Goal: Information Seeking & Learning: Check status

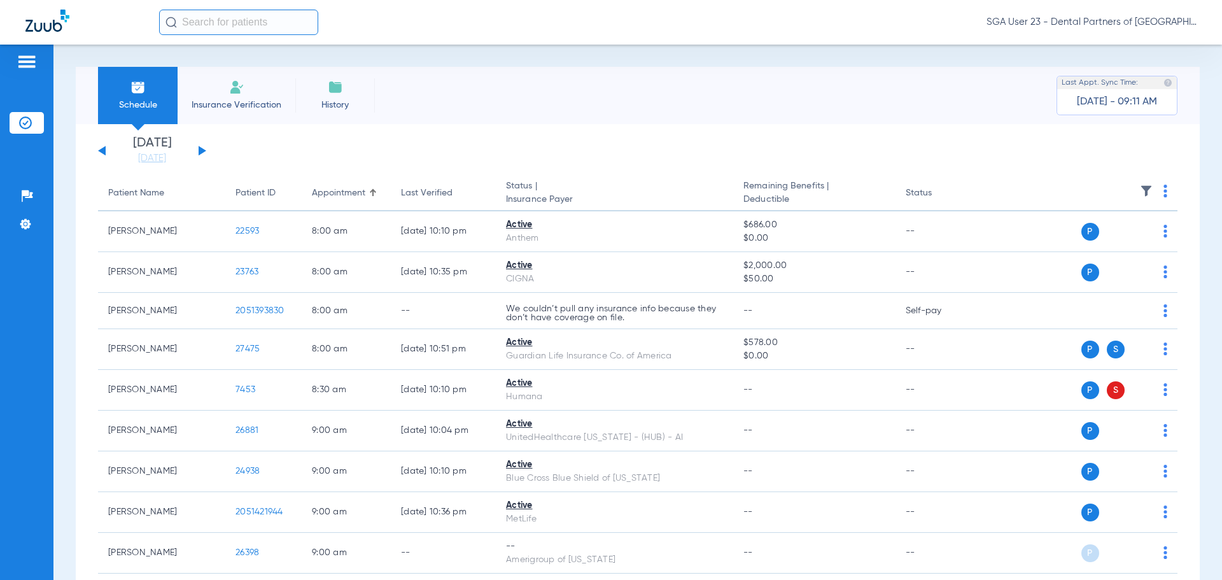
click at [199, 150] on button at bounding box center [203, 151] width 8 height 10
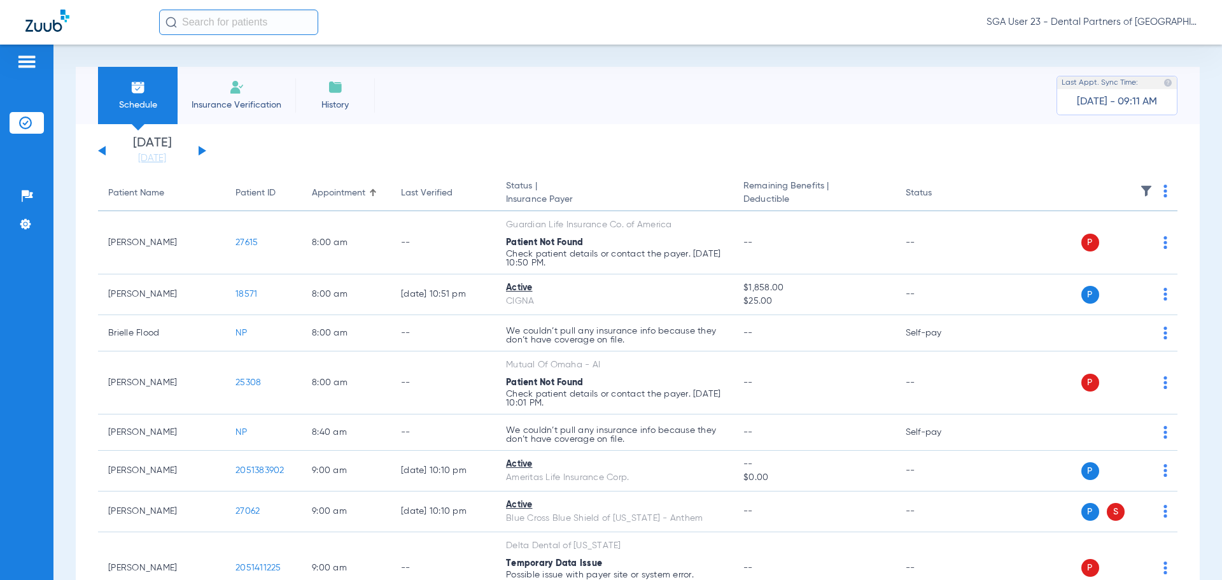
click at [955, 157] on app-single-date-navigator "[DATE] [DATE] [DATE] [DATE] [DATE] [DATE] [DATE] [DATE] [DATE] [DATE] [DATE] [D…" at bounding box center [638, 151] width 1080 height 28
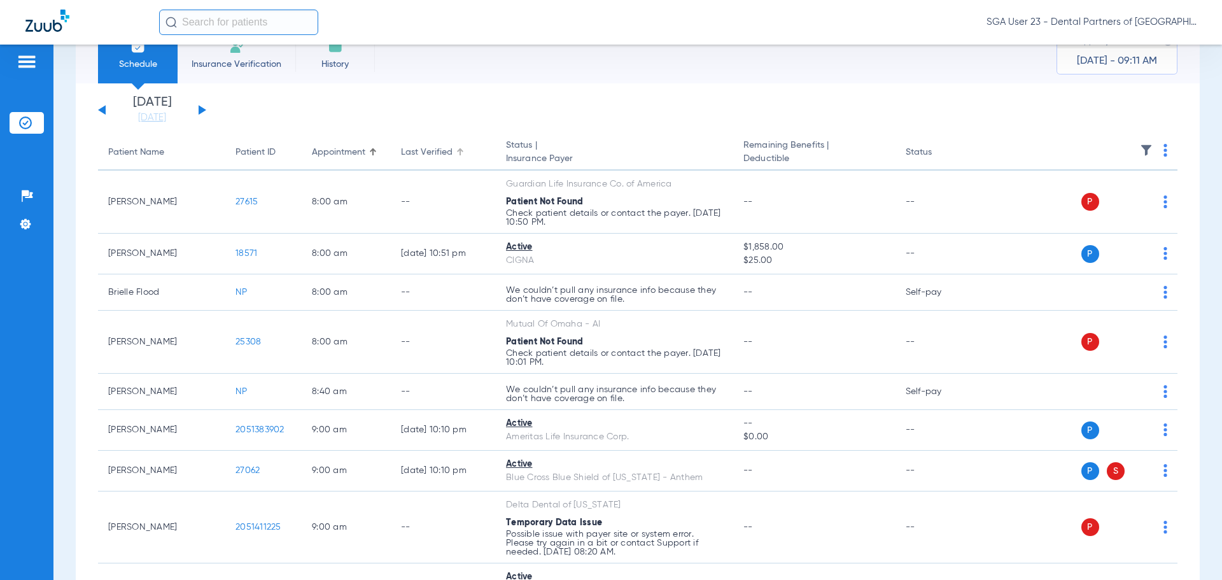
scroll to position [64, 0]
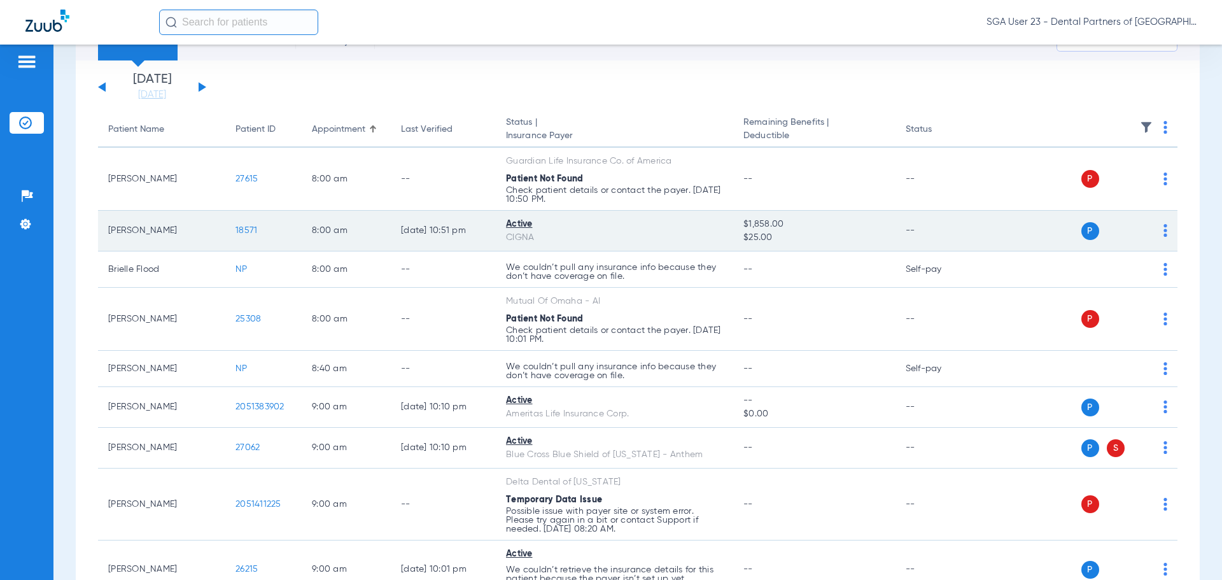
click at [244, 227] on span "18571" at bounding box center [247, 230] width 22 height 9
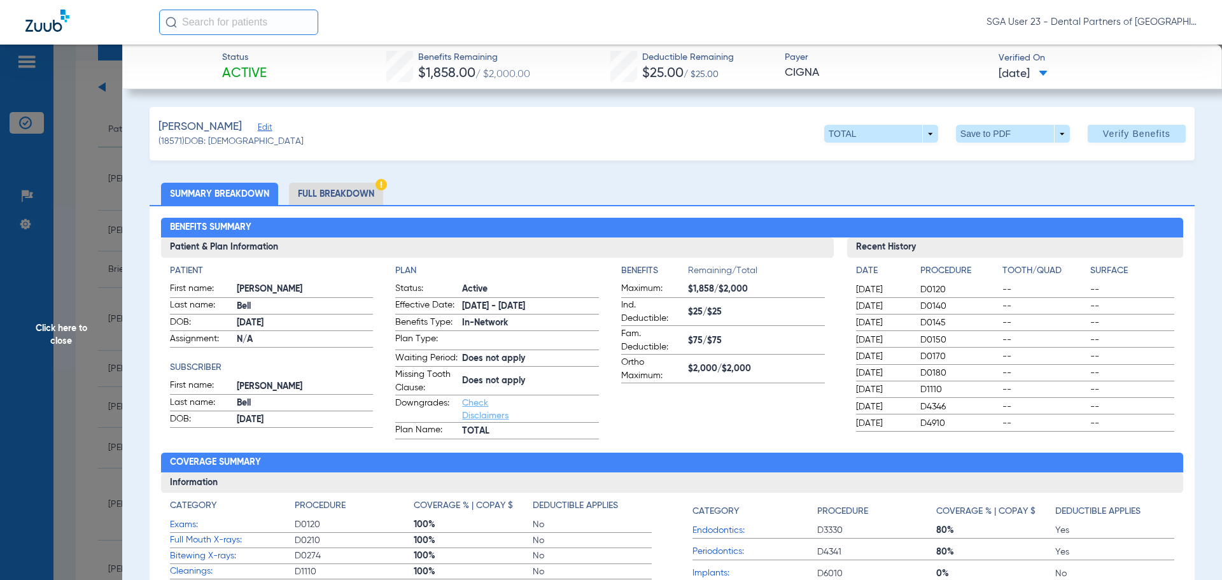
click at [1003, 404] on span "--" at bounding box center [1045, 406] width 84 height 13
click at [55, 332] on span "Click here to close" at bounding box center [61, 335] width 122 height 580
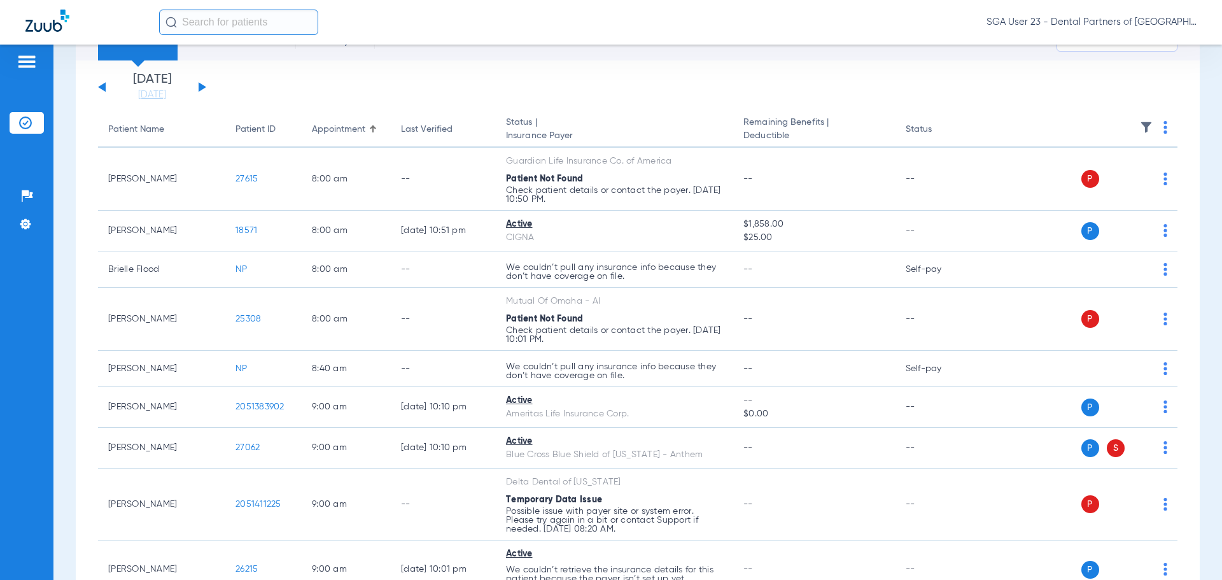
click at [971, 116] on th "Status" at bounding box center [939, 130] width 86 height 36
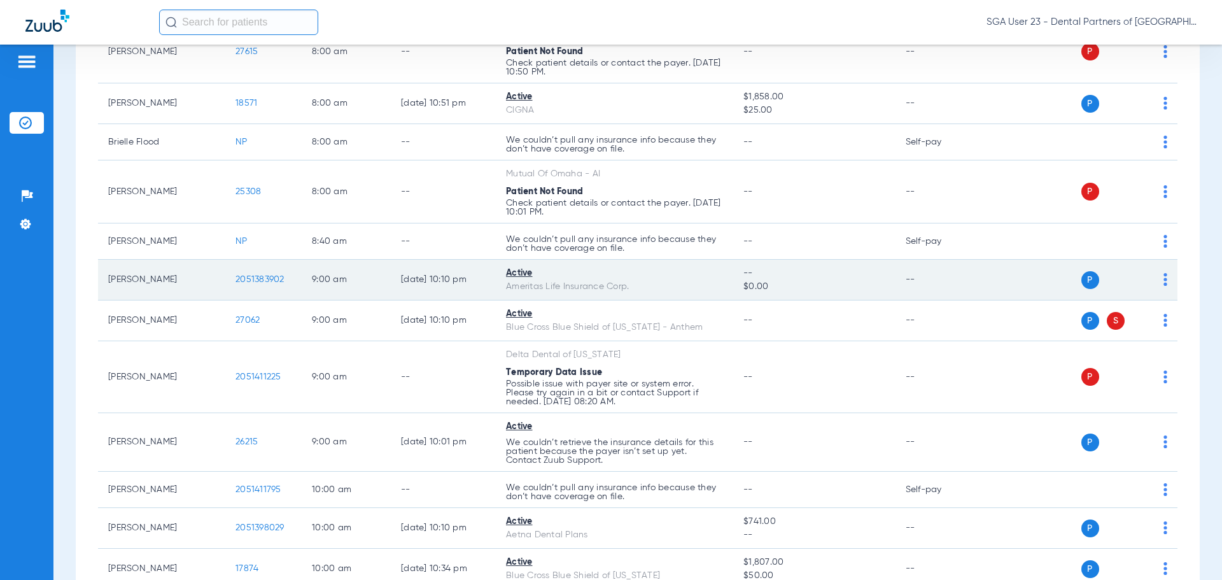
scroll to position [318, 0]
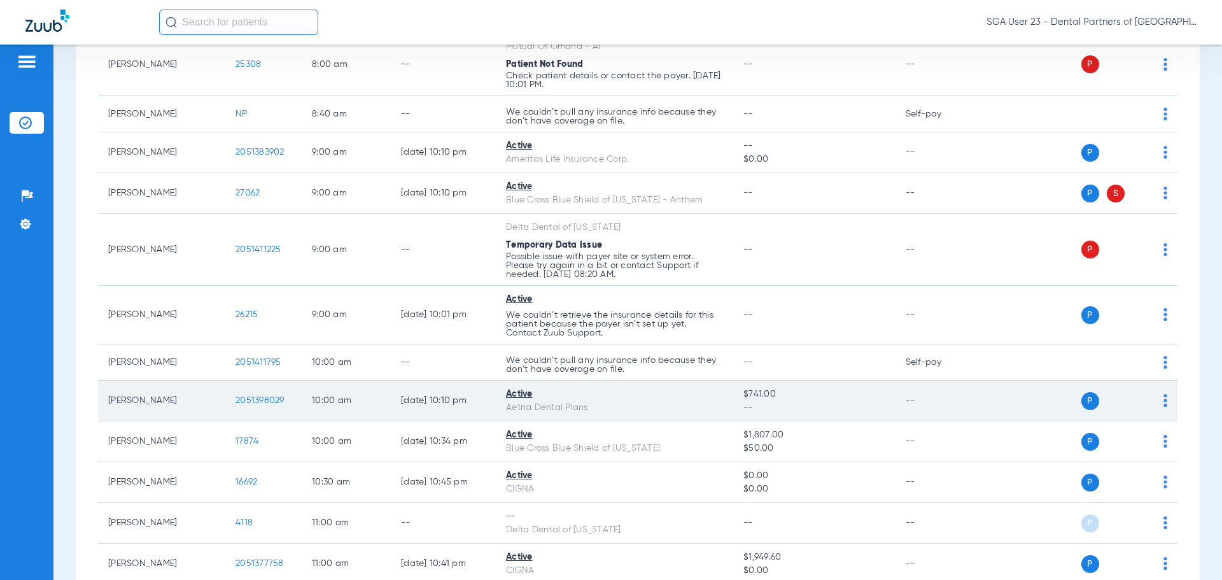
click at [250, 402] on span "2051398029" at bounding box center [260, 400] width 49 height 9
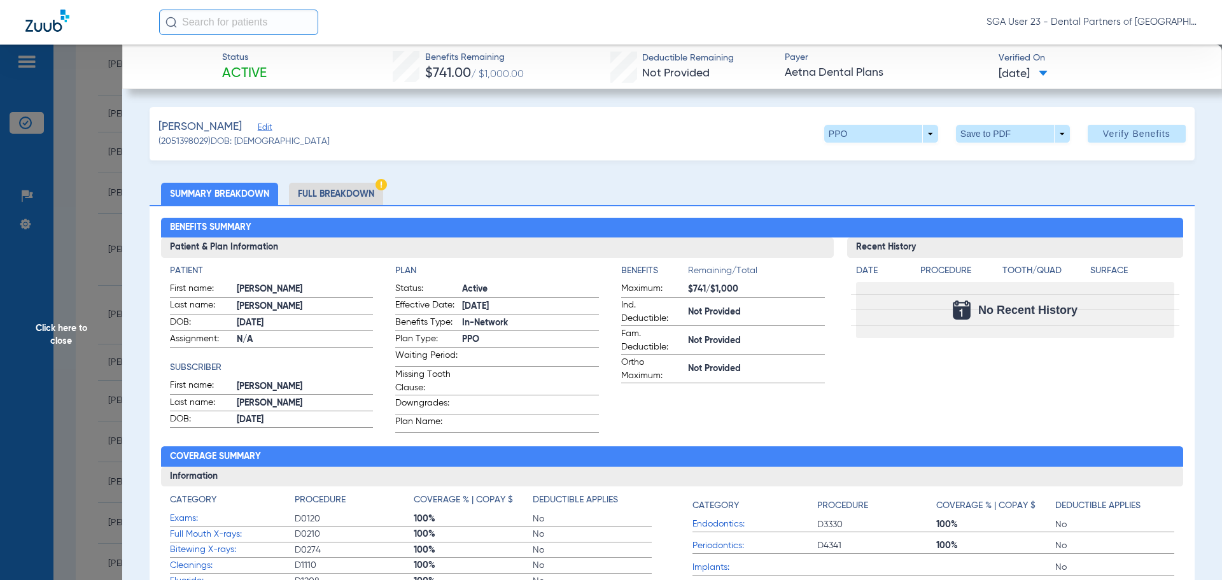
drag, startPoint x: 1012, startPoint y: 395, endPoint x: 808, endPoint y: 362, distance: 206.4
click at [1012, 395] on div "Recent History Date Procedure Tooth/Quad Surface No Recent History" at bounding box center [1015, 334] width 337 height 195
click at [61, 349] on span "Click here to close" at bounding box center [61, 335] width 122 height 580
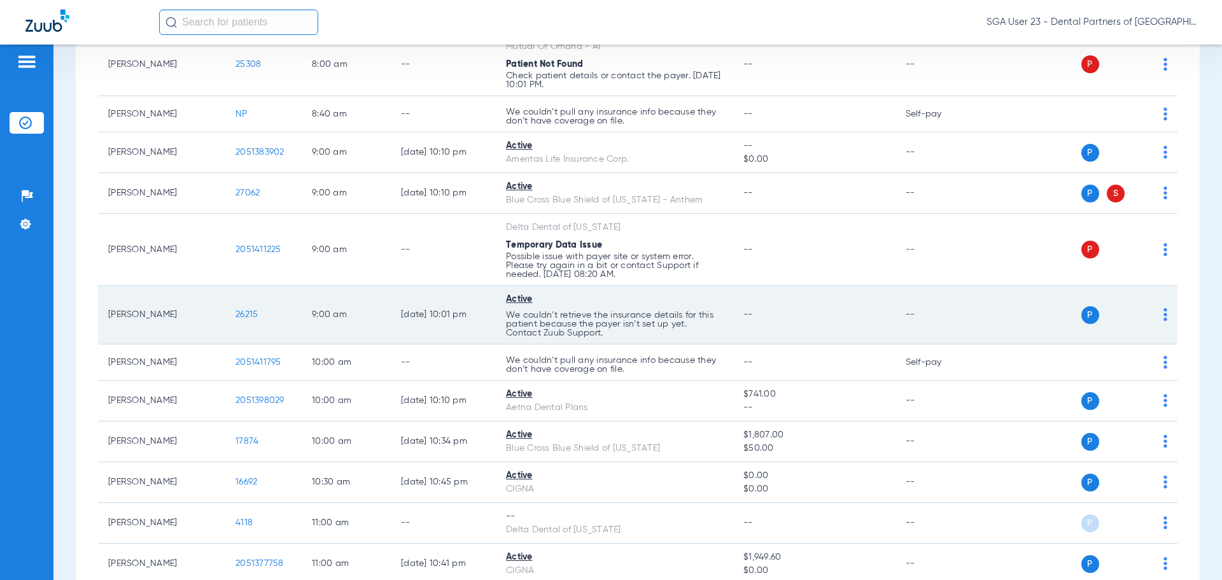
click at [990, 313] on div "P S" at bounding box center [1075, 315] width 187 height 18
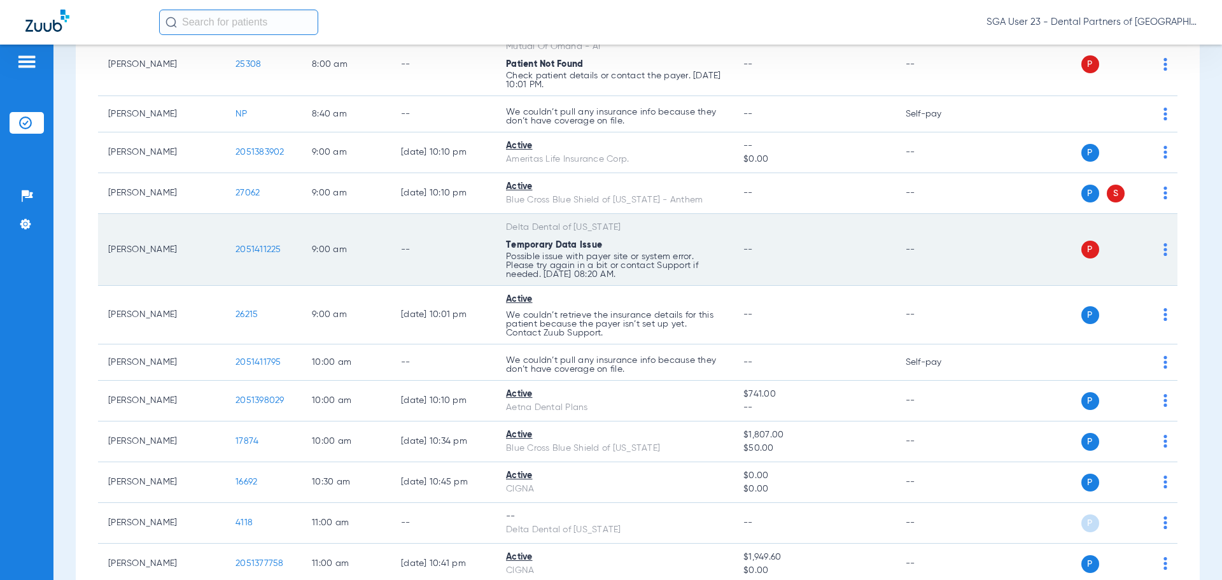
click at [973, 264] on td "--" at bounding box center [939, 250] width 86 height 72
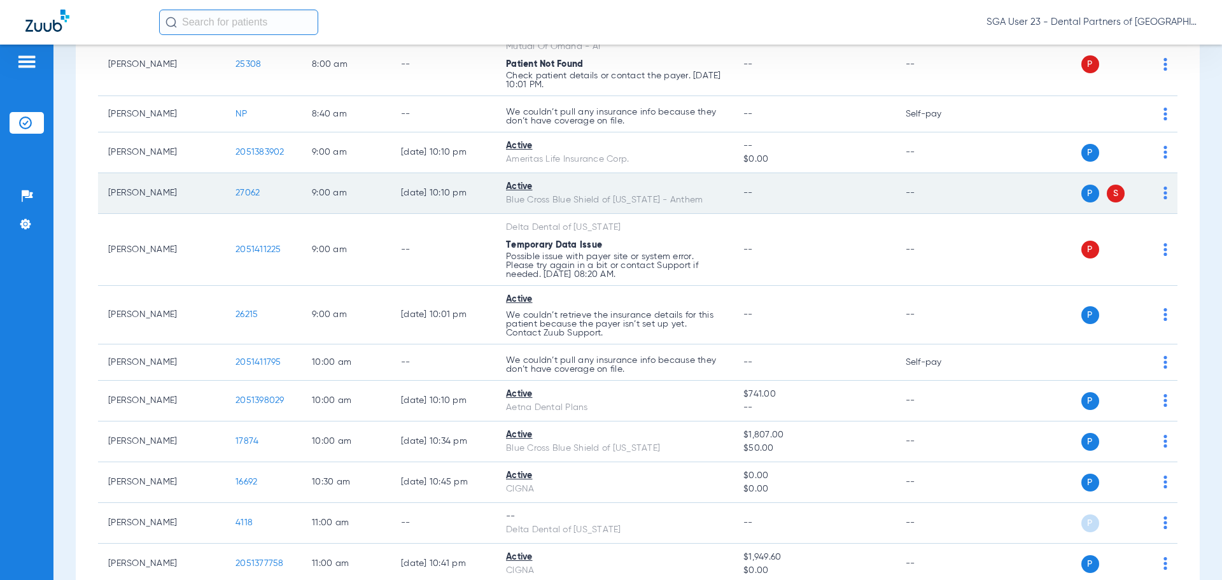
click at [256, 194] on span "27062" at bounding box center [248, 192] width 24 height 9
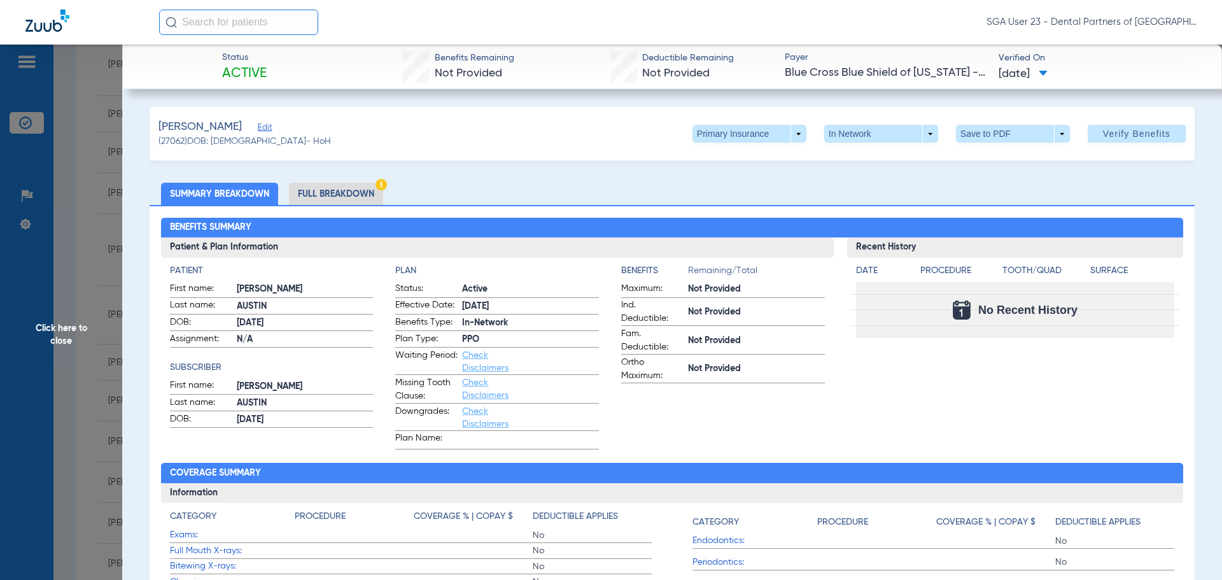
click at [81, 326] on span "Click here to close" at bounding box center [61, 335] width 122 height 580
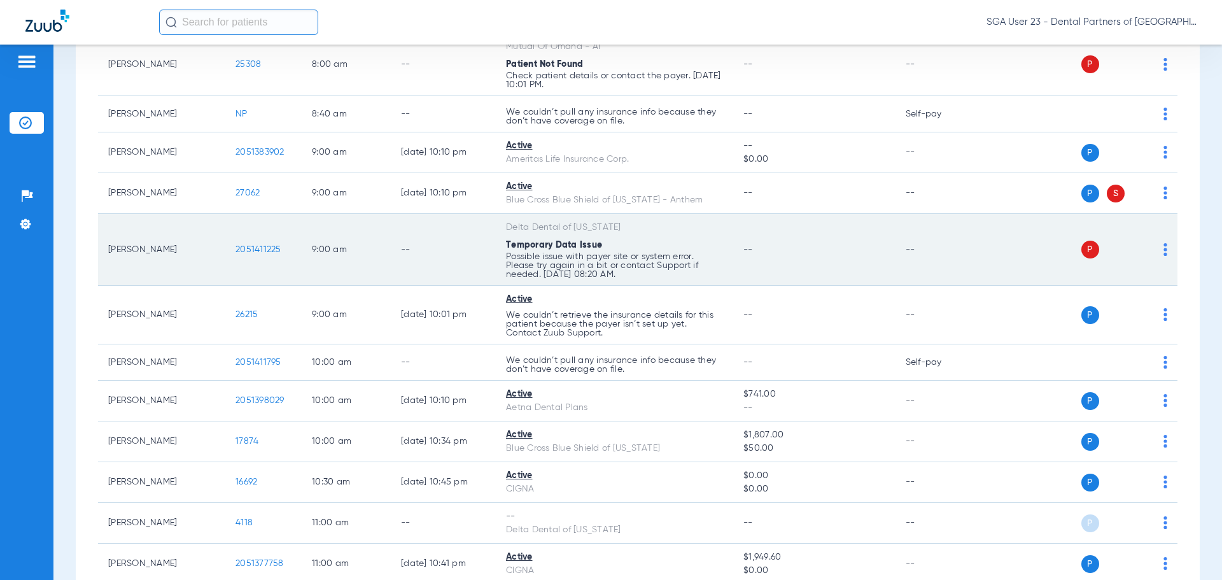
click at [941, 232] on td "--" at bounding box center [939, 250] width 86 height 72
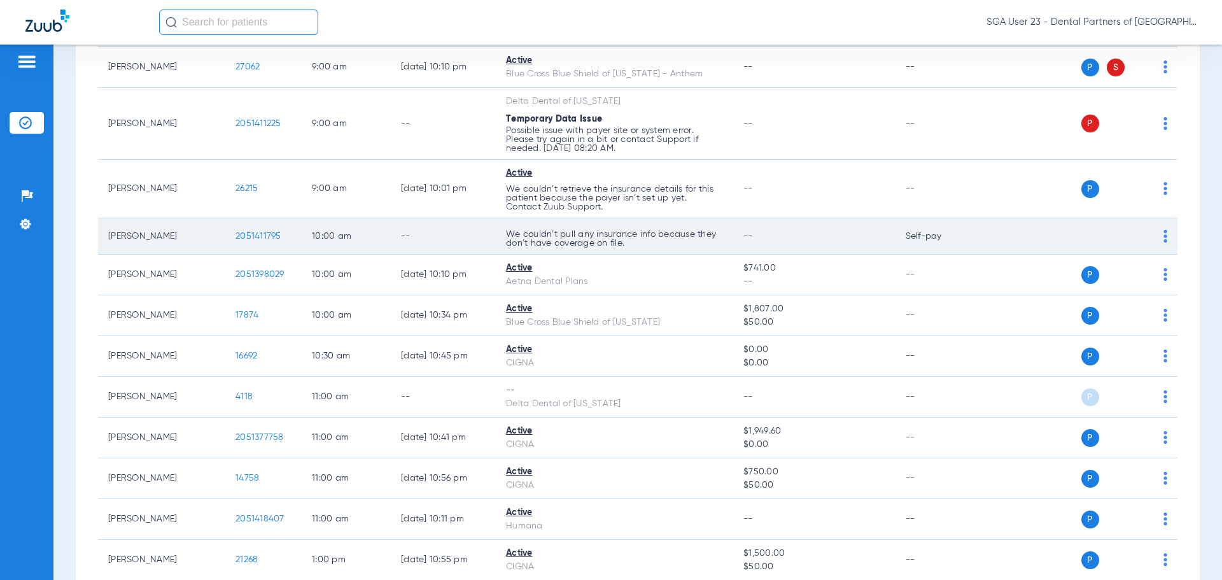
scroll to position [446, 0]
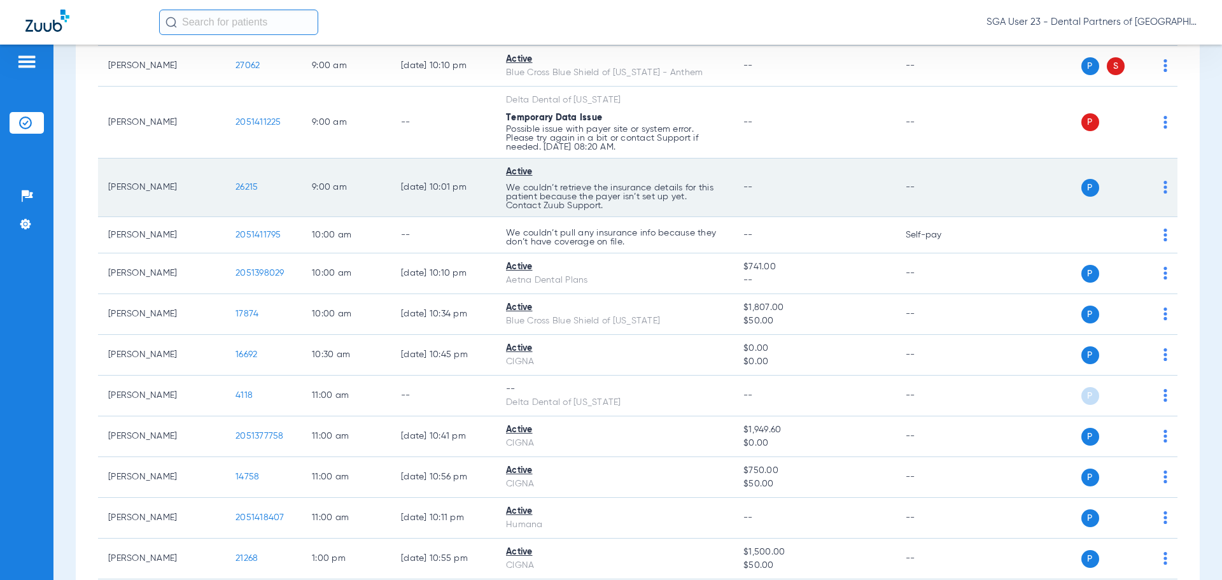
drag, startPoint x: 939, startPoint y: 194, endPoint x: 910, endPoint y: 194, distance: 28.6
click at [938, 194] on td "--" at bounding box center [939, 188] width 86 height 59
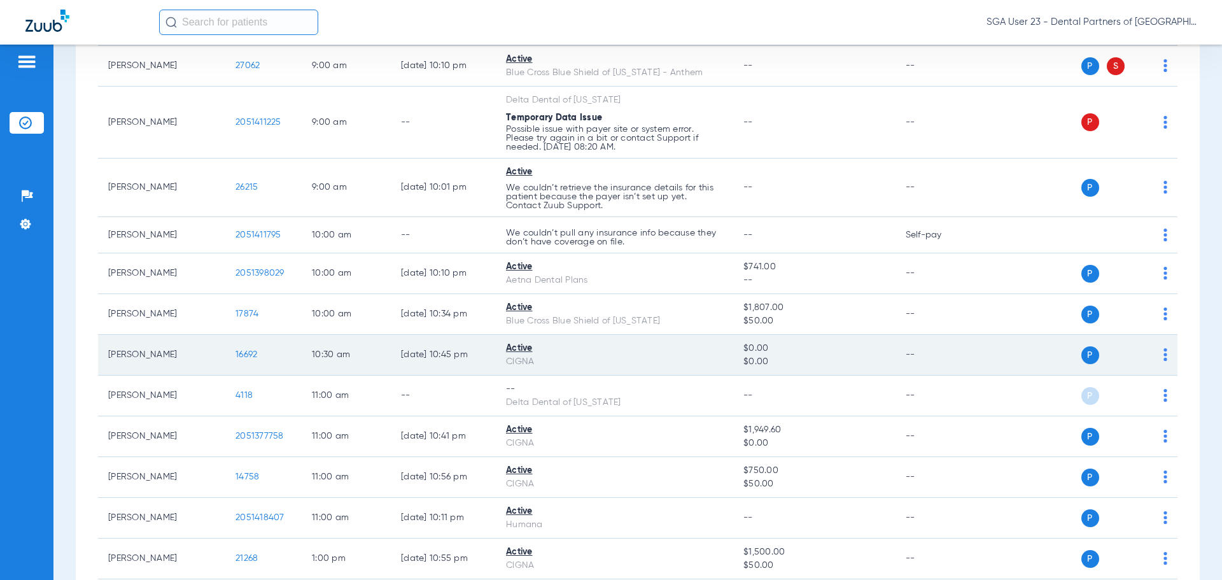
scroll to position [637, 0]
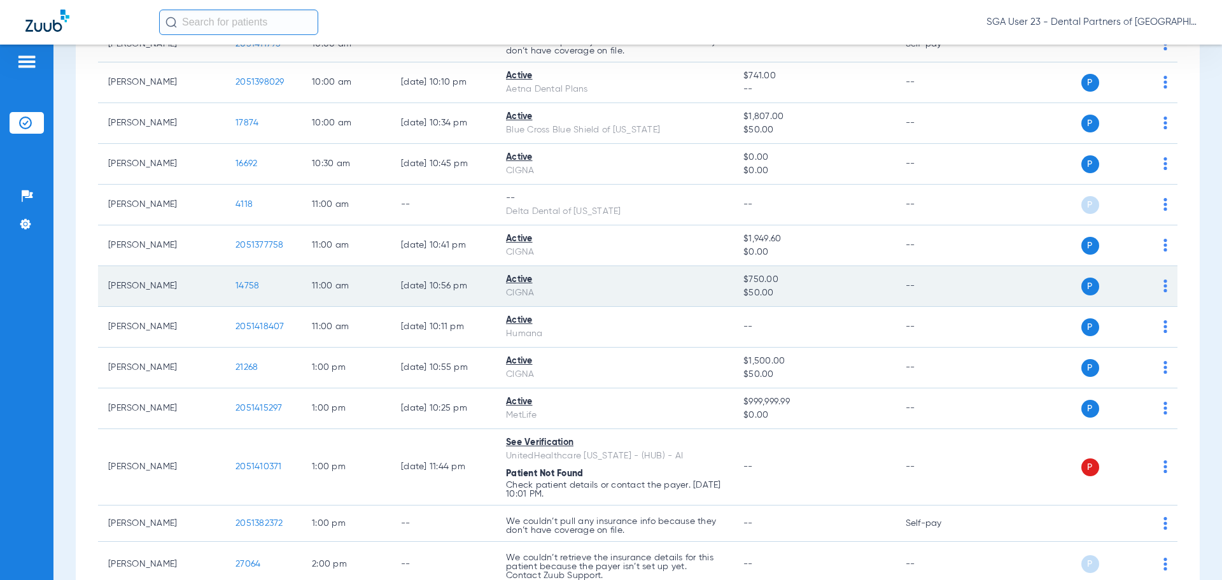
click at [942, 270] on td "--" at bounding box center [939, 286] width 86 height 41
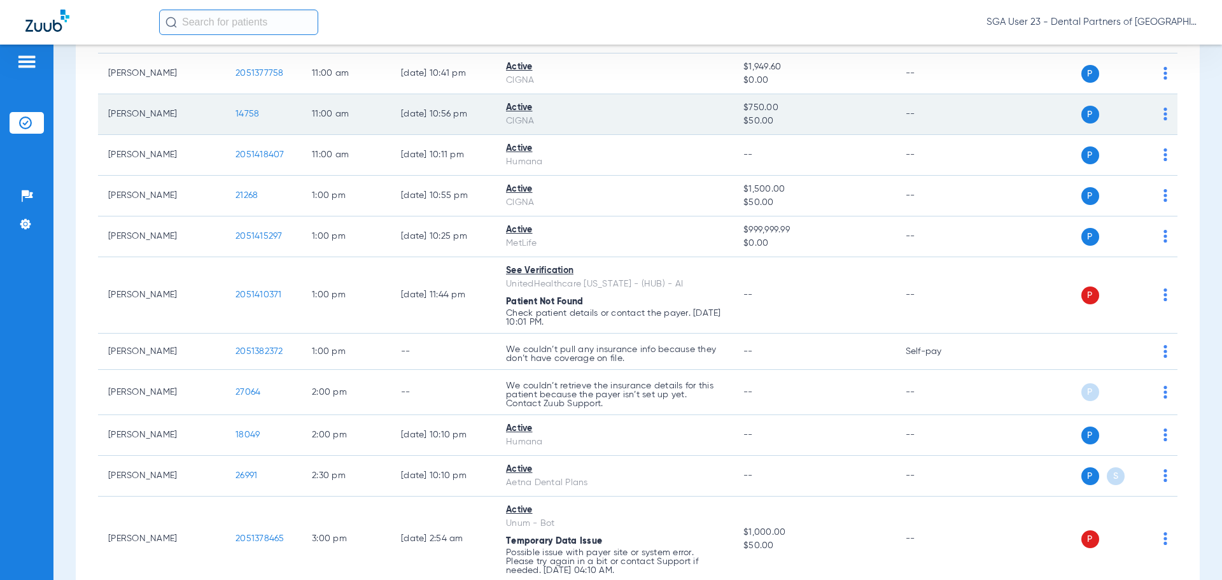
scroll to position [828, 0]
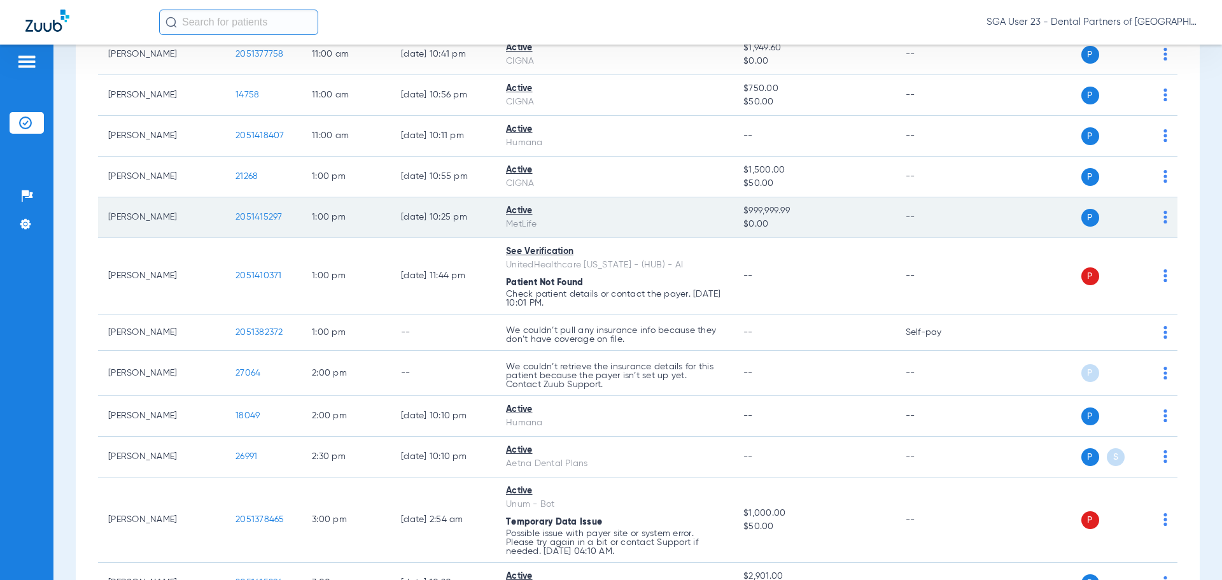
click at [260, 213] on span "2051415297" at bounding box center [259, 217] width 47 height 9
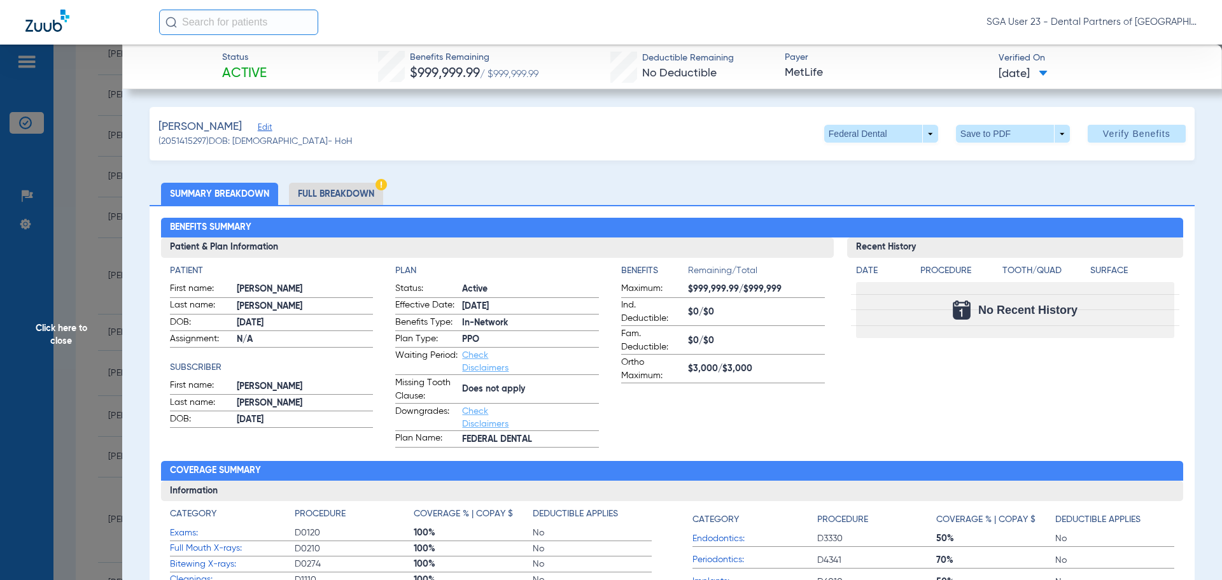
drag, startPoint x: 1054, startPoint y: 367, endPoint x: 815, endPoint y: 318, distance: 243.1
click at [1024, 355] on div "Recent History Date Procedure Tooth/Quad Surface No Recent History" at bounding box center [1015, 342] width 337 height 210
click at [70, 328] on span "Click here to close" at bounding box center [61, 335] width 122 height 580
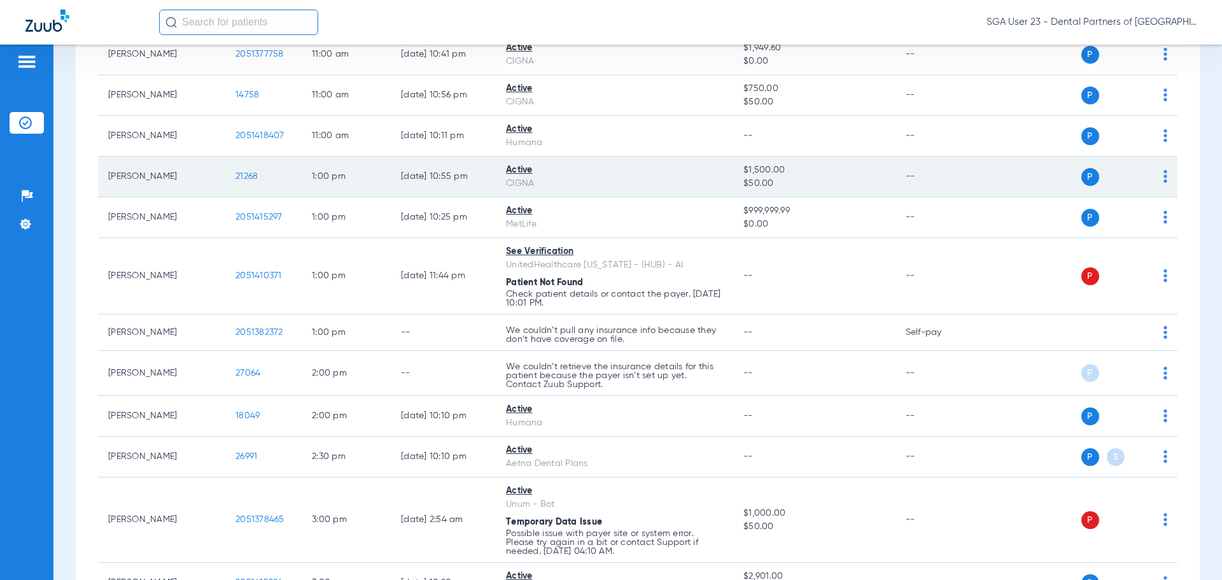
drag, startPoint x: 966, startPoint y: 198, endPoint x: 954, endPoint y: 194, distance: 12.7
click at [966, 198] on td "--" at bounding box center [939, 217] width 86 height 41
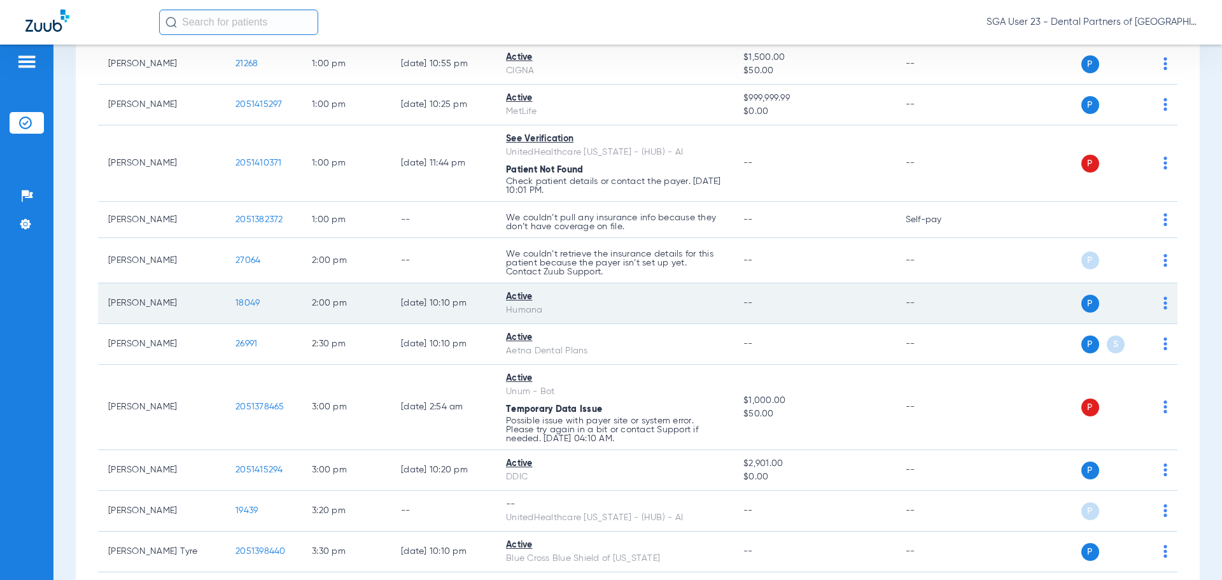
scroll to position [955, 0]
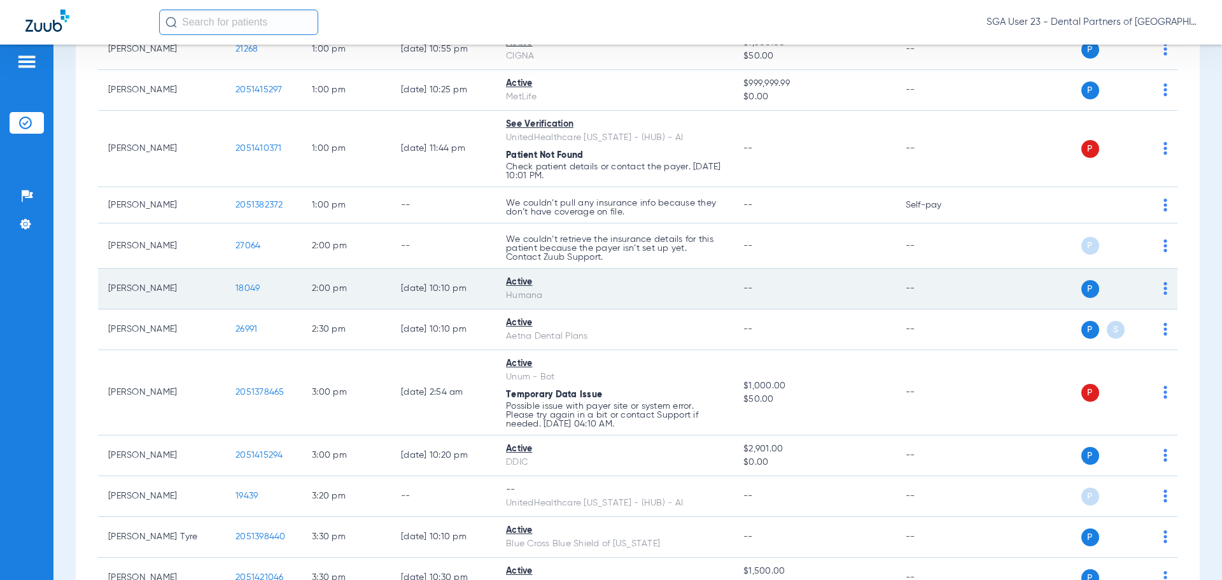
click at [243, 288] on span "18049" at bounding box center [248, 288] width 24 height 9
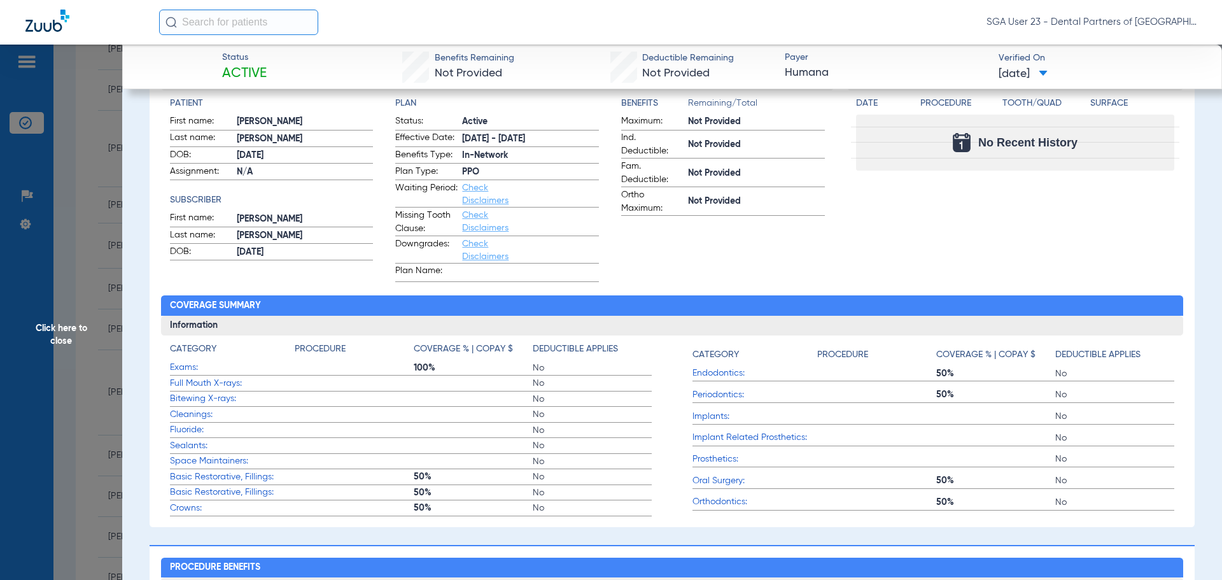
scroll to position [191, 0]
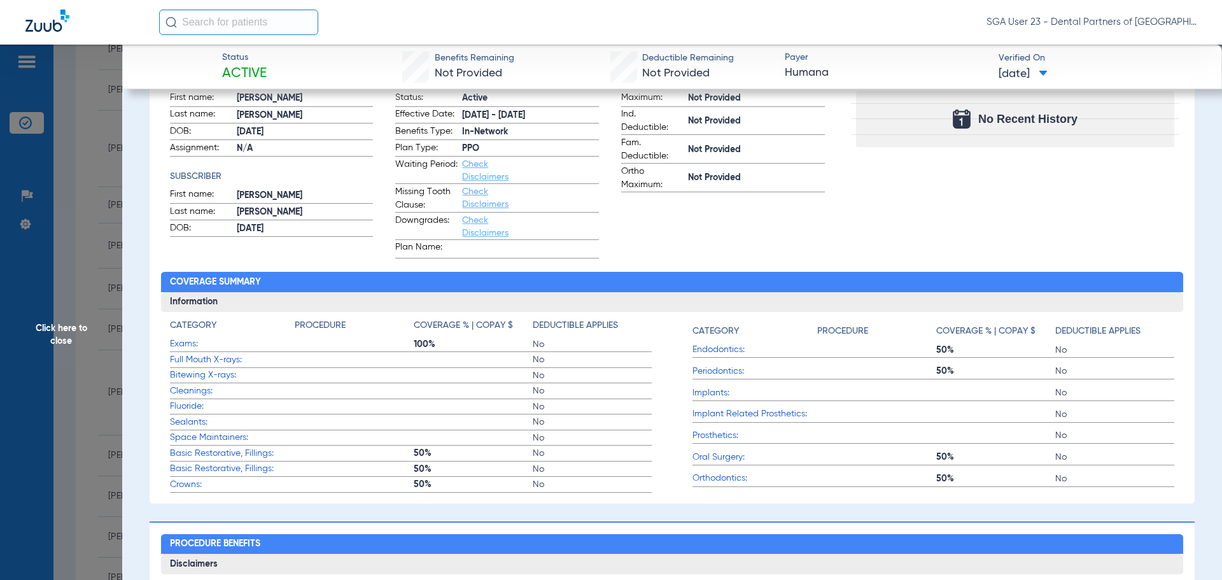
click at [962, 209] on div "Recent History Date Procedure Tooth/Quad Surface No Recent History" at bounding box center [1015, 152] width 337 height 212
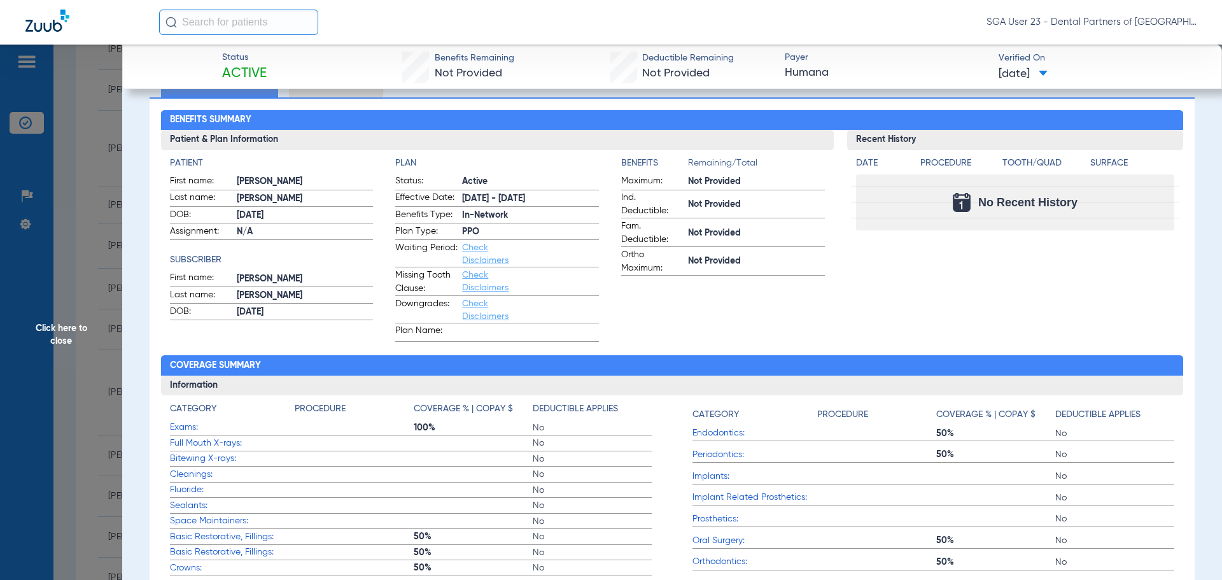
scroll to position [127, 0]
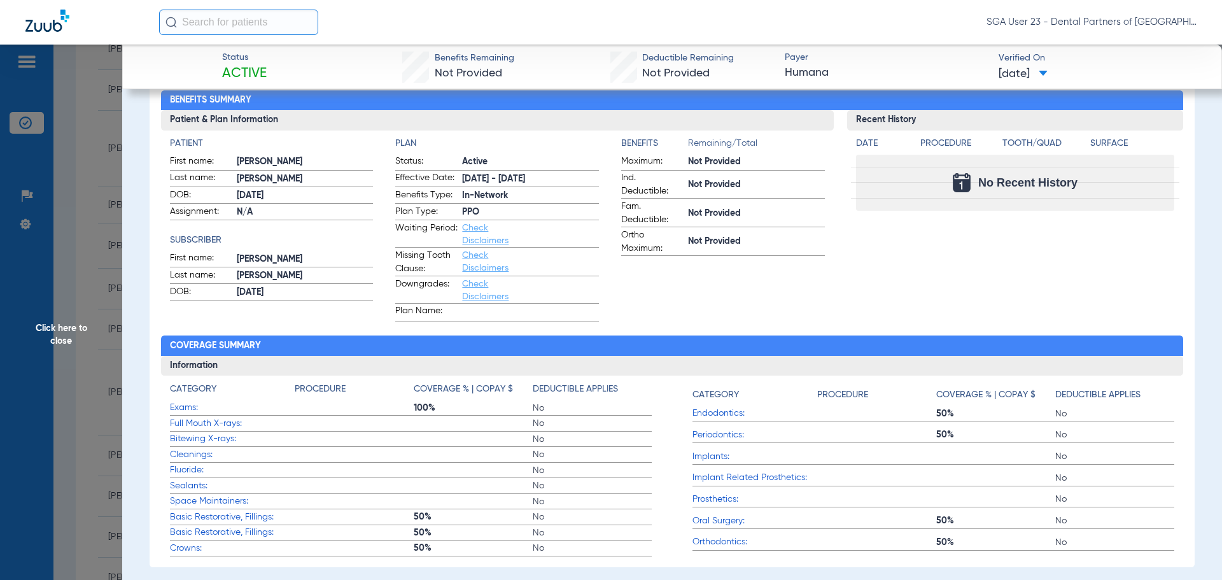
click at [52, 330] on span "Click here to close" at bounding box center [61, 335] width 122 height 580
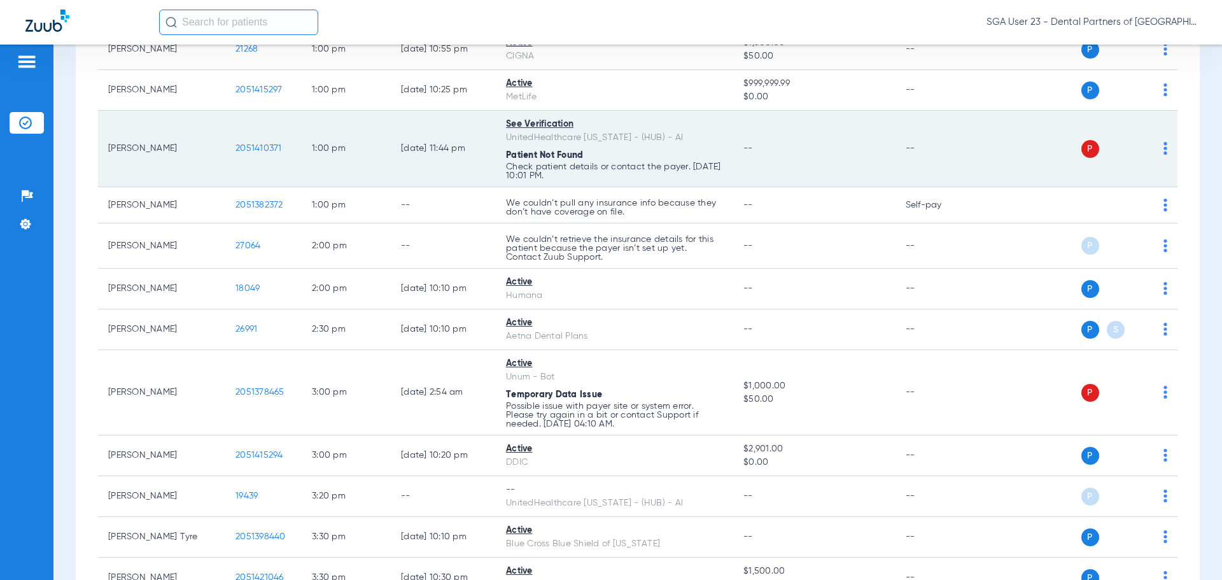
click at [955, 173] on td "--" at bounding box center [939, 149] width 86 height 76
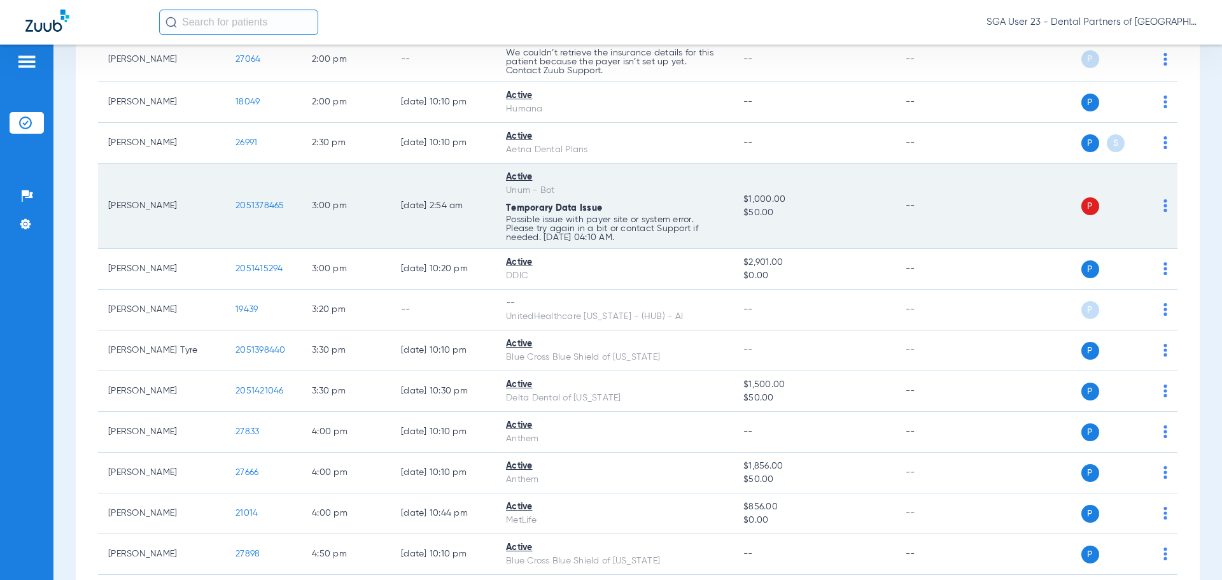
scroll to position [1146, 0]
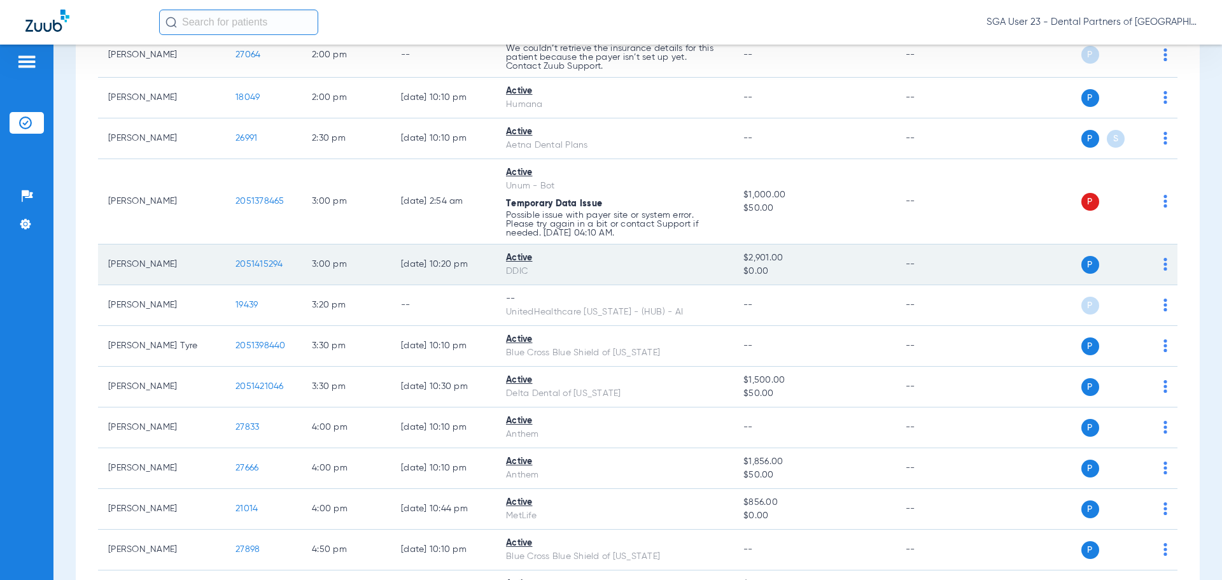
click at [261, 265] on span "2051415294" at bounding box center [260, 264] width 48 height 9
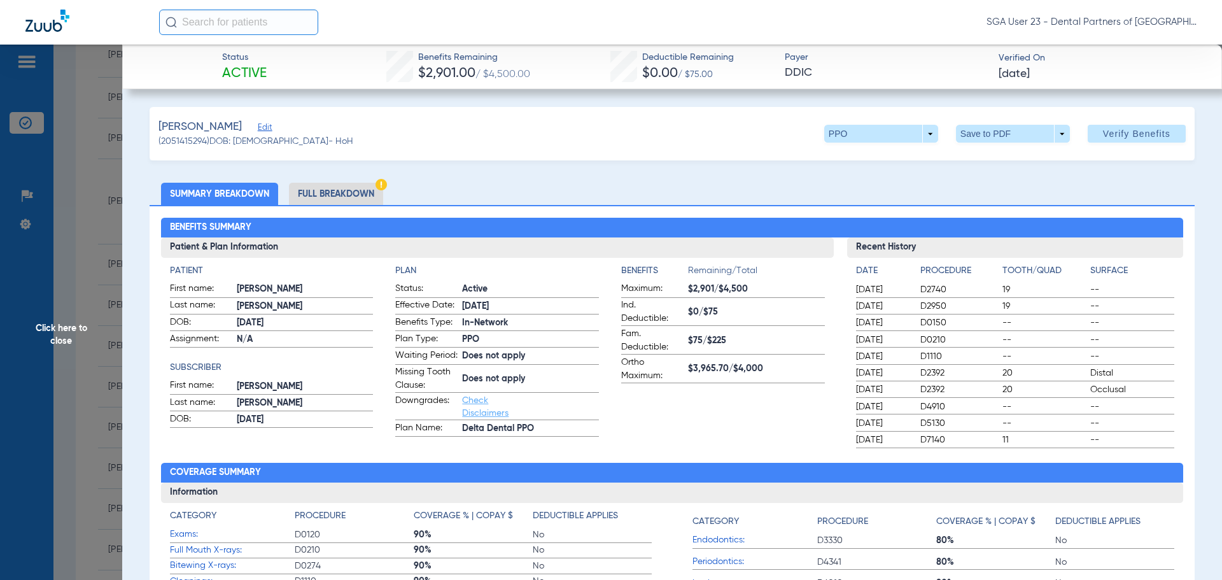
click at [67, 333] on span "Click here to close" at bounding box center [61, 335] width 122 height 580
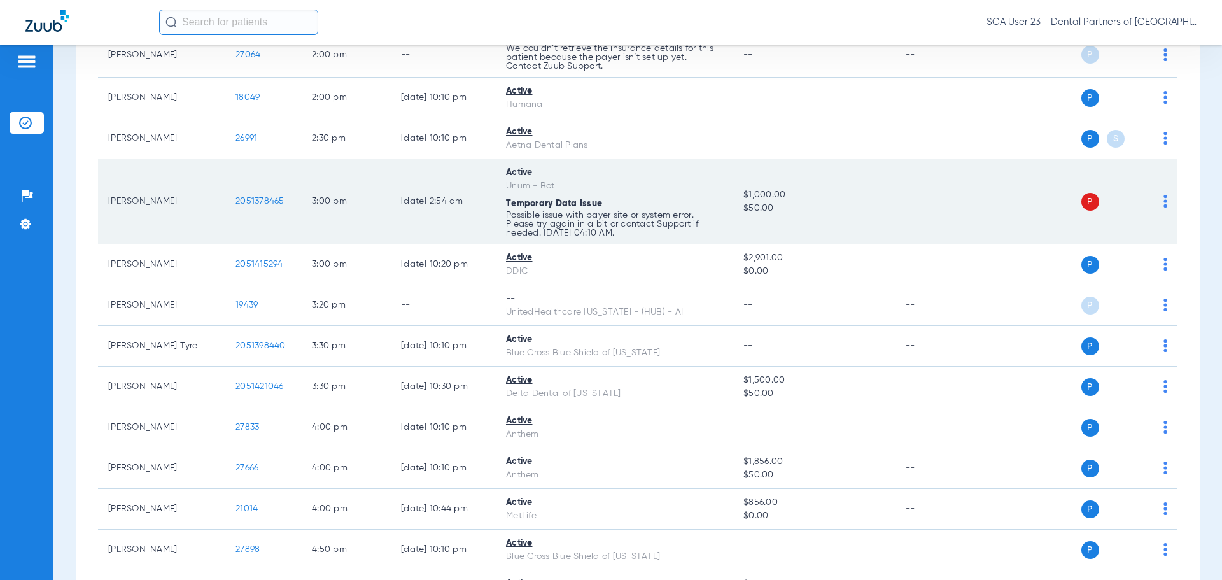
drag, startPoint x: 945, startPoint y: 206, endPoint x: 709, endPoint y: 202, distance: 236.2
click at [938, 204] on td "--" at bounding box center [939, 201] width 86 height 85
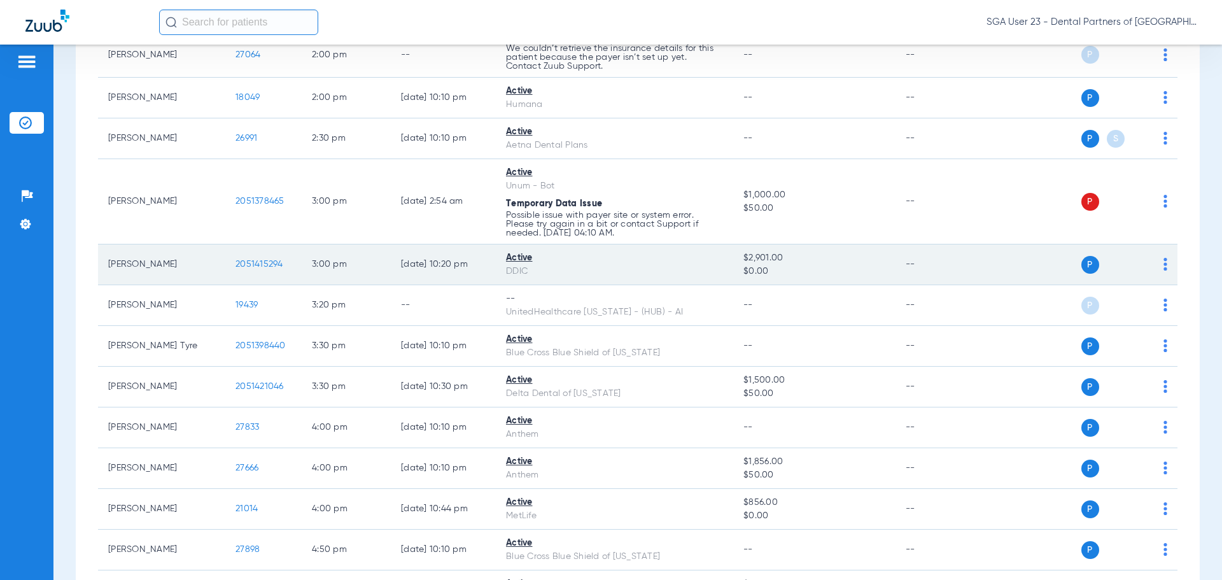
drag, startPoint x: 964, startPoint y: 300, endPoint x: 638, endPoint y: 267, distance: 327.6
click at [958, 300] on td "--" at bounding box center [939, 305] width 86 height 41
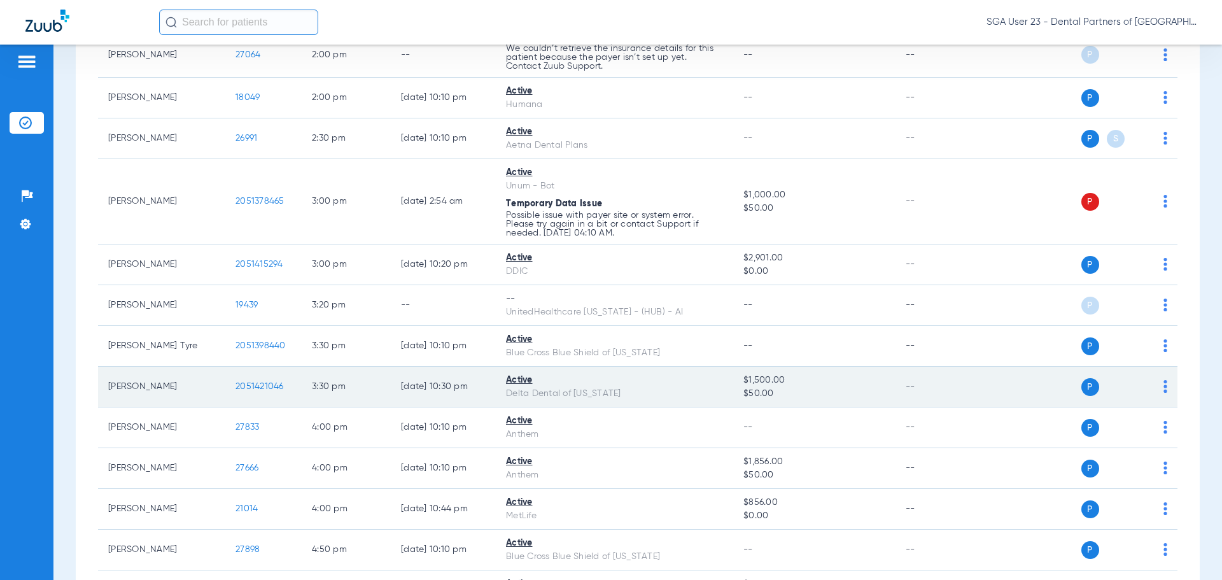
click at [271, 388] on span "2051421046" at bounding box center [260, 386] width 48 height 9
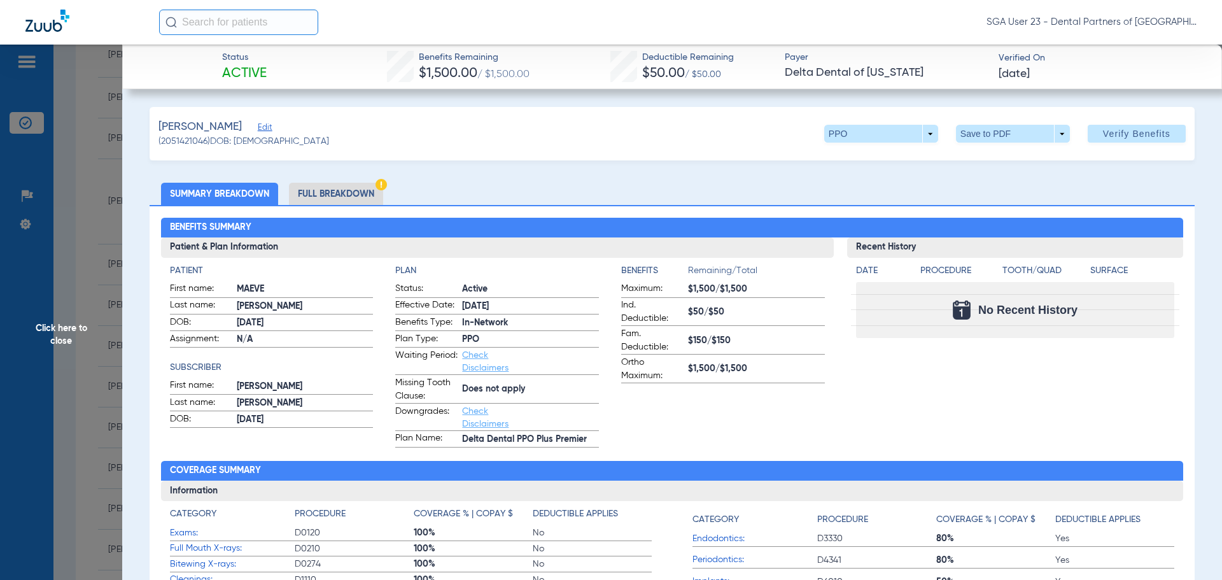
scroll to position [64, 0]
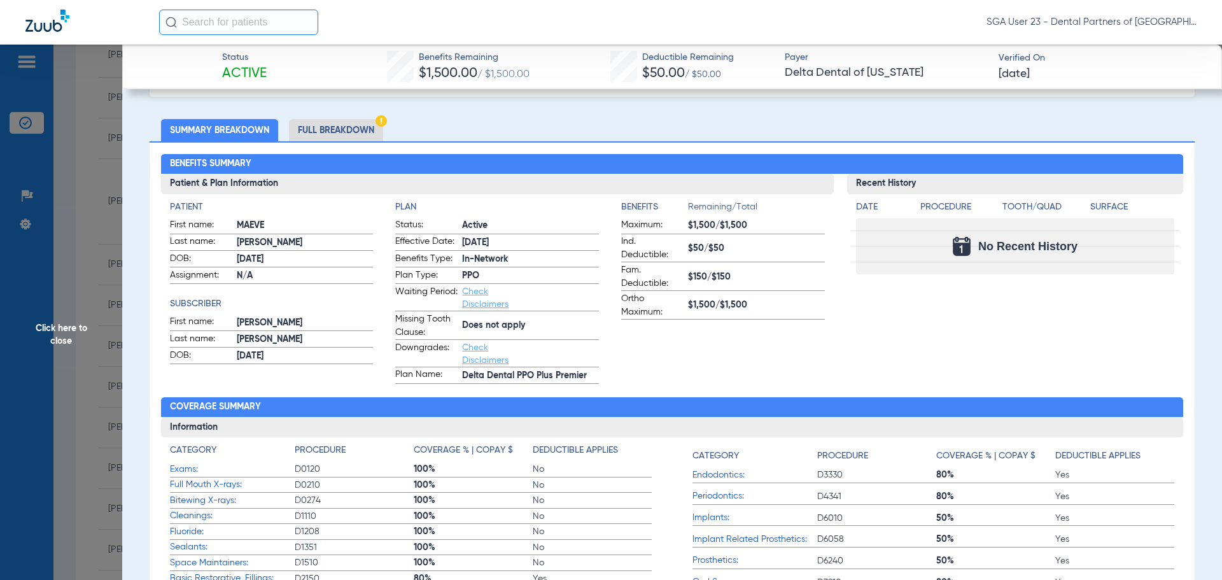
click at [971, 303] on div "Recent History Date Procedure Tooth/Quad Surface No Recent History" at bounding box center [1015, 279] width 337 height 210
click at [57, 341] on span "Click here to close" at bounding box center [61, 335] width 122 height 580
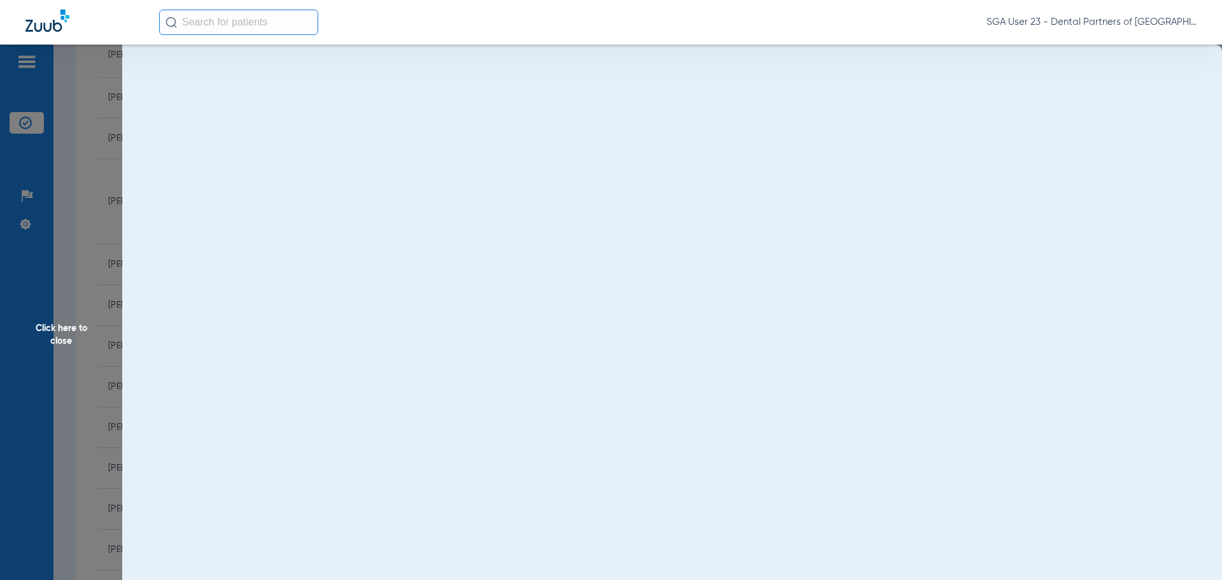
scroll to position [0, 0]
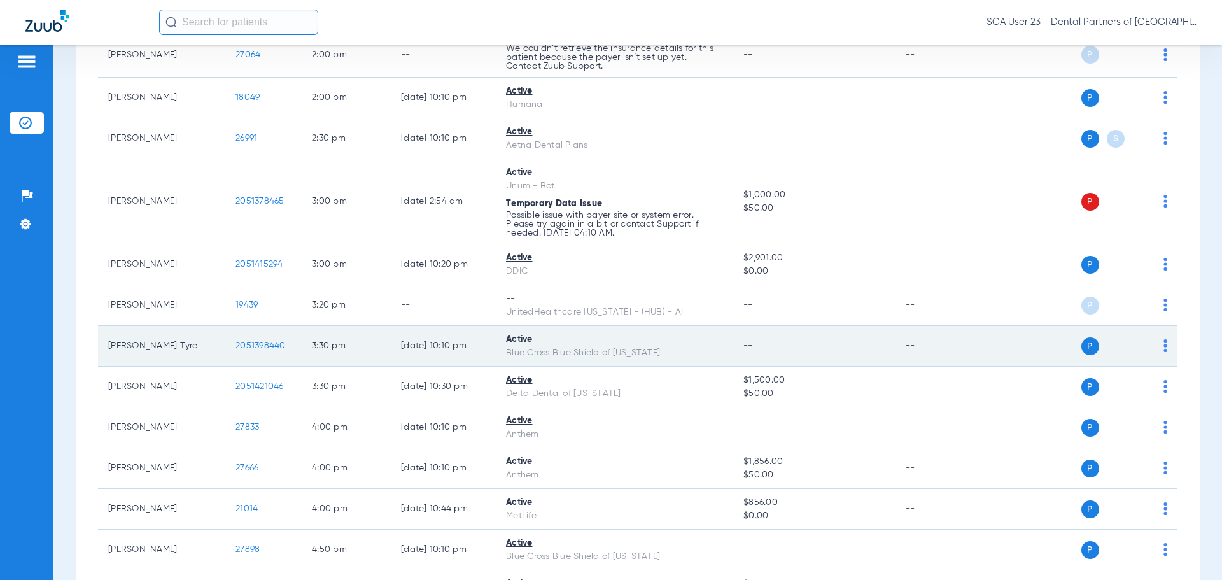
click at [258, 343] on span "2051398440" at bounding box center [261, 345] width 50 height 9
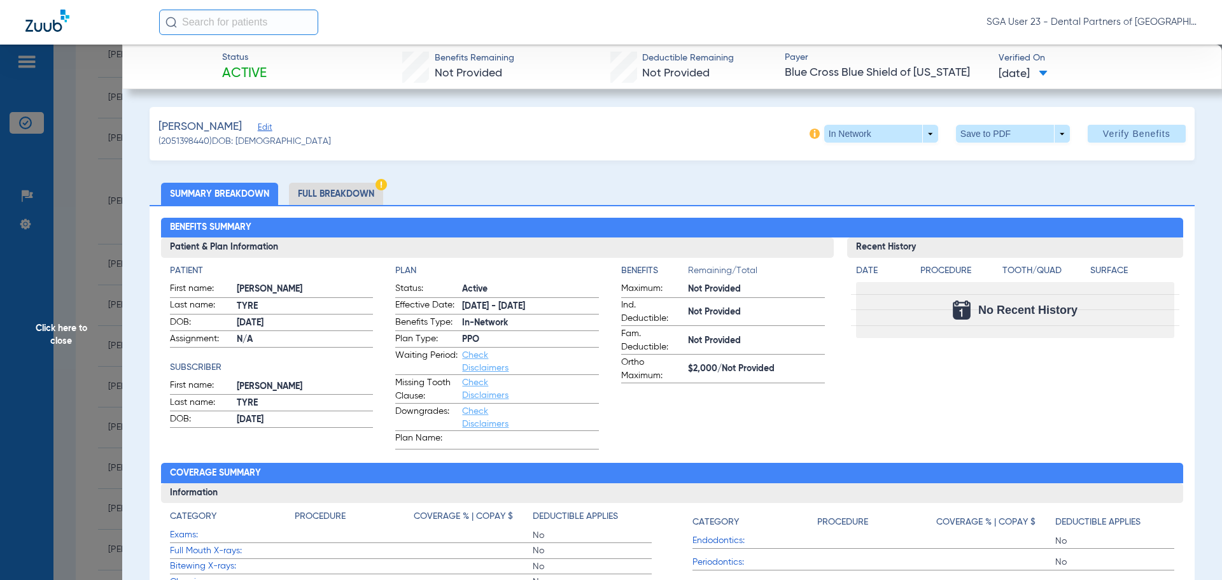
click at [90, 335] on span "Click here to close" at bounding box center [61, 335] width 122 height 580
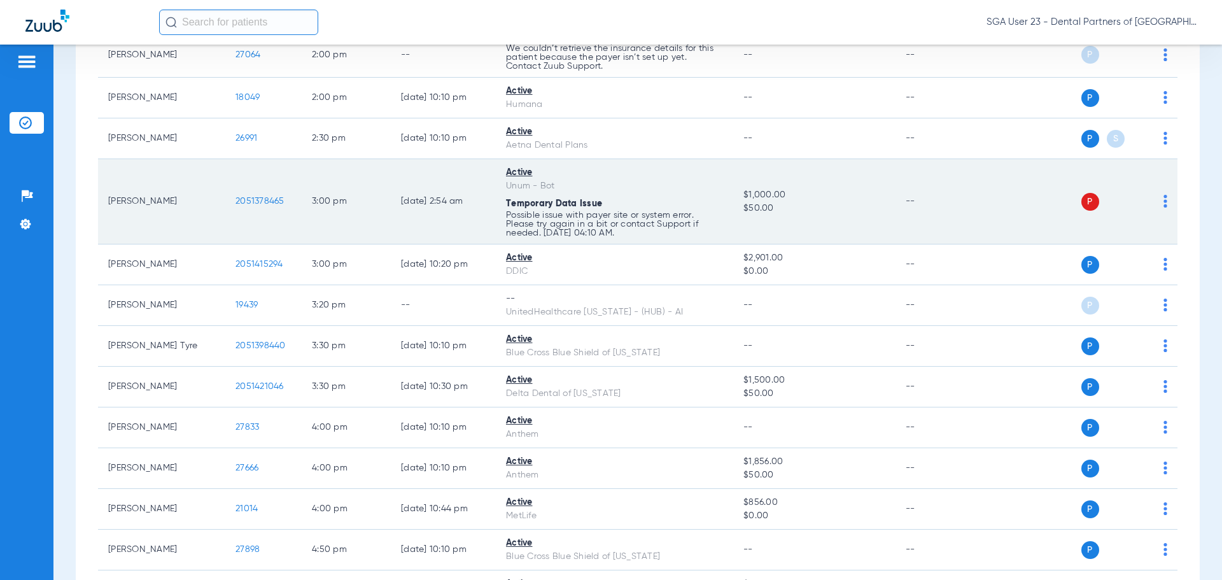
drag, startPoint x: 949, startPoint y: 239, endPoint x: 847, endPoint y: 205, distance: 108.1
click at [946, 239] on td "--" at bounding box center [939, 201] width 86 height 85
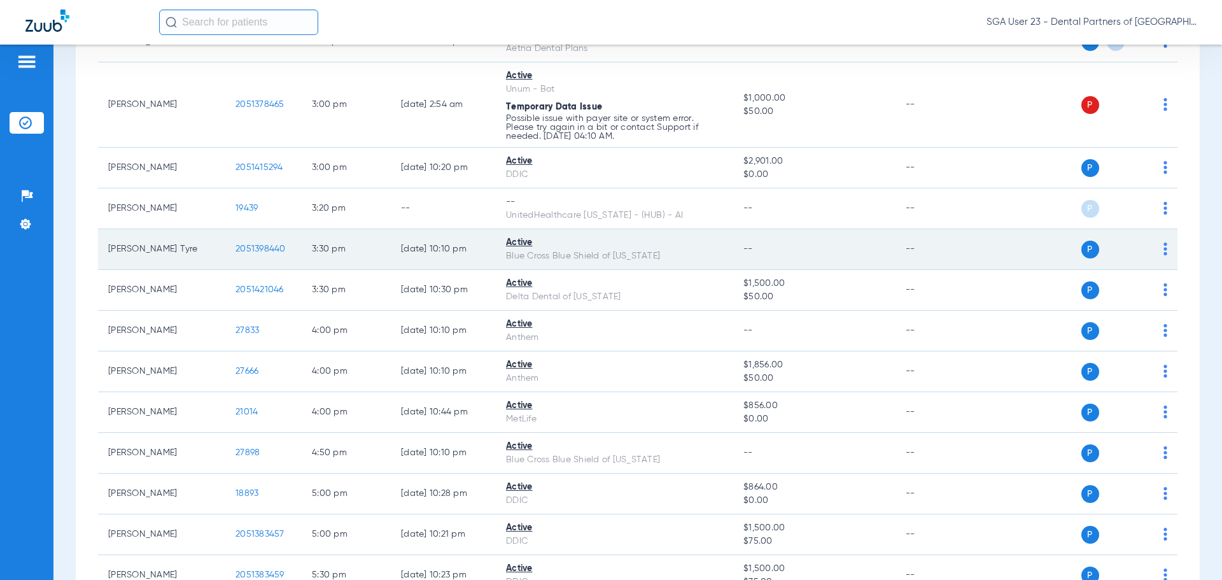
scroll to position [1273, 0]
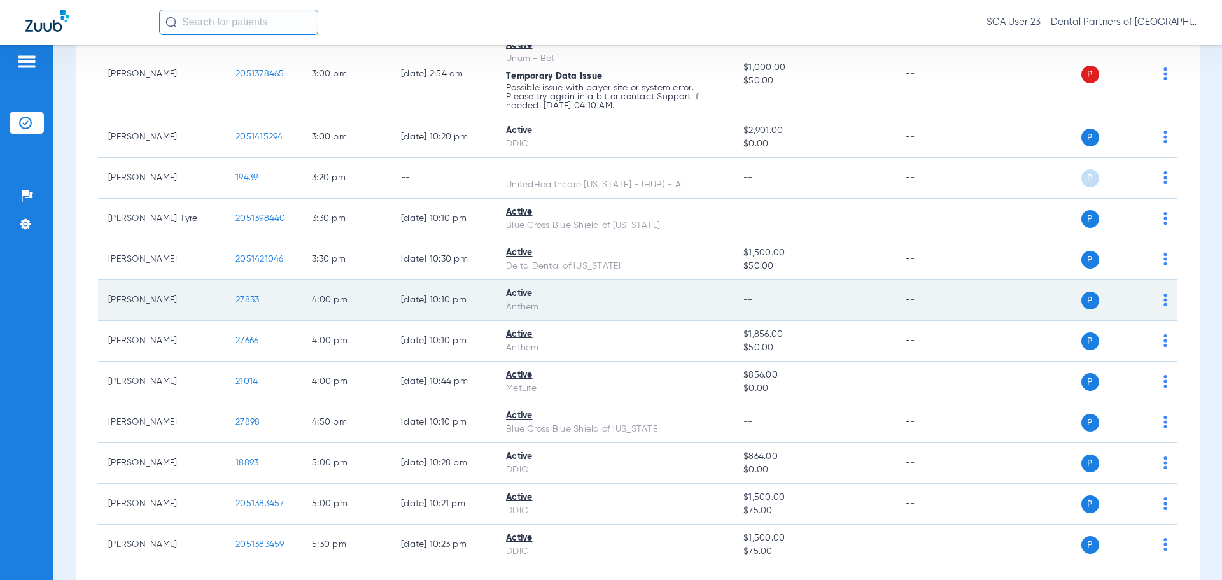
click at [242, 301] on span "27833" at bounding box center [248, 299] width 24 height 9
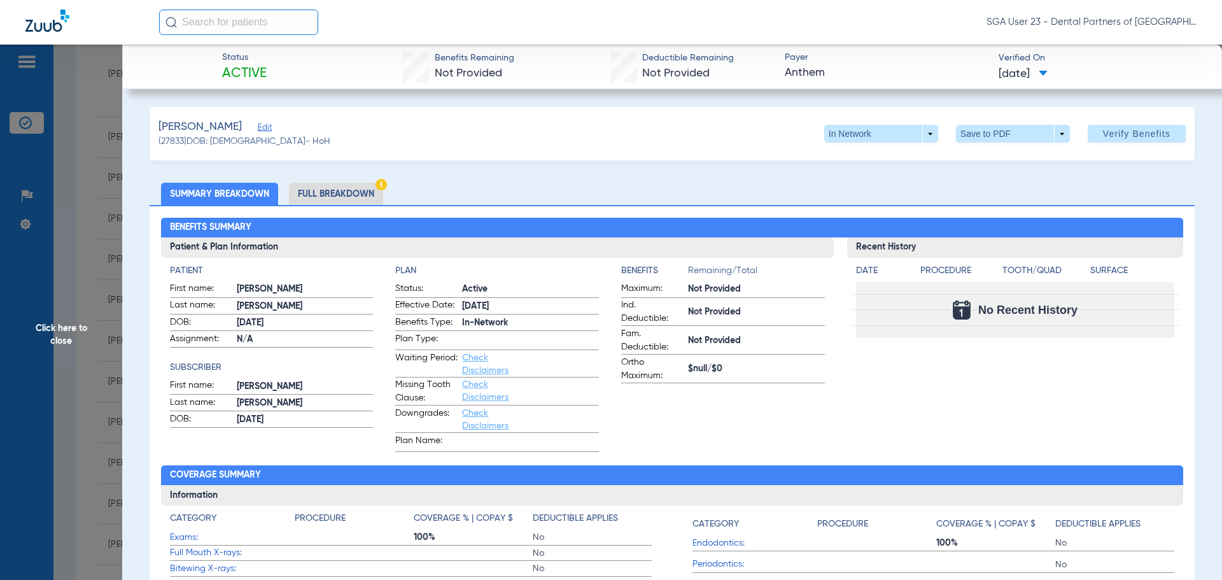
click at [983, 355] on div "Recent History Date Procedure Tooth/Quad Surface No Recent History" at bounding box center [1015, 344] width 337 height 215
click at [45, 338] on span "Click here to close" at bounding box center [61, 335] width 122 height 580
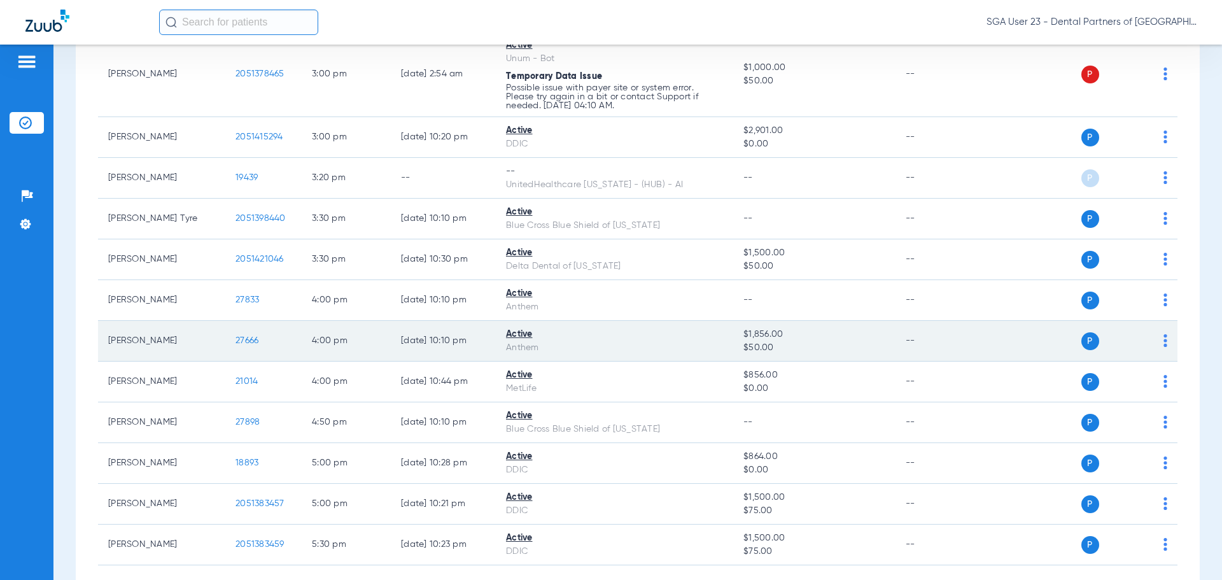
click at [242, 341] on span "27666" at bounding box center [247, 340] width 23 height 9
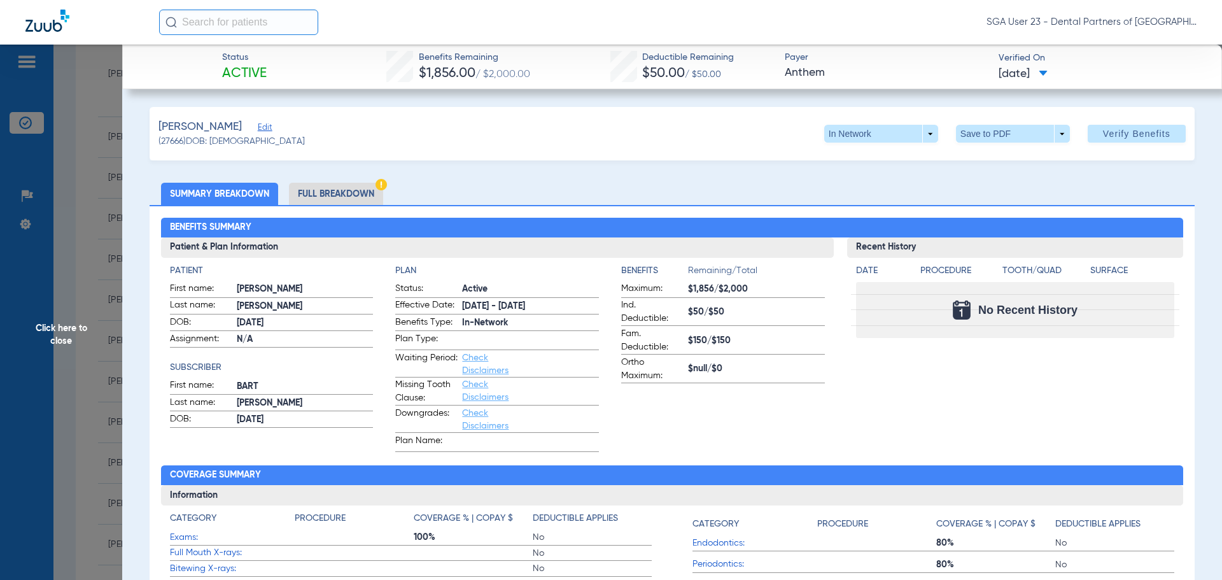
click at [984, 401] on div "Recent History Date Procedure Tooth/Quad Surface No Recent History" at bounding box center [1015, 344] width 337 height 215
drag, startPoint x: 968, startPoint y: 386, endPoint x: 523, endPoint y: 334, distance: 448.1
click at [964, 383] on div "Recent History Date Procedure Tooth/Quad Surface No Recent History" at bounding box center [1015, 344] width 337 height 215
click at [66, 330] on span "Click here to close" at bounding box center [61, 335] width 122 height 580
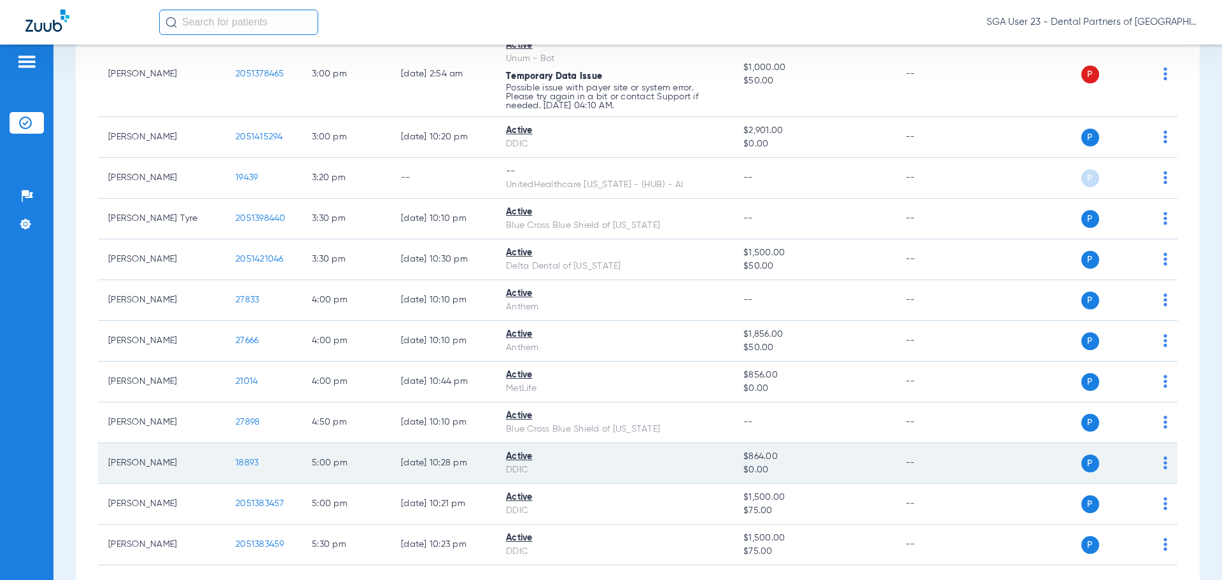
click at [243, 463] on span "18893" at bounding box center [247, 462] width 23 height 9
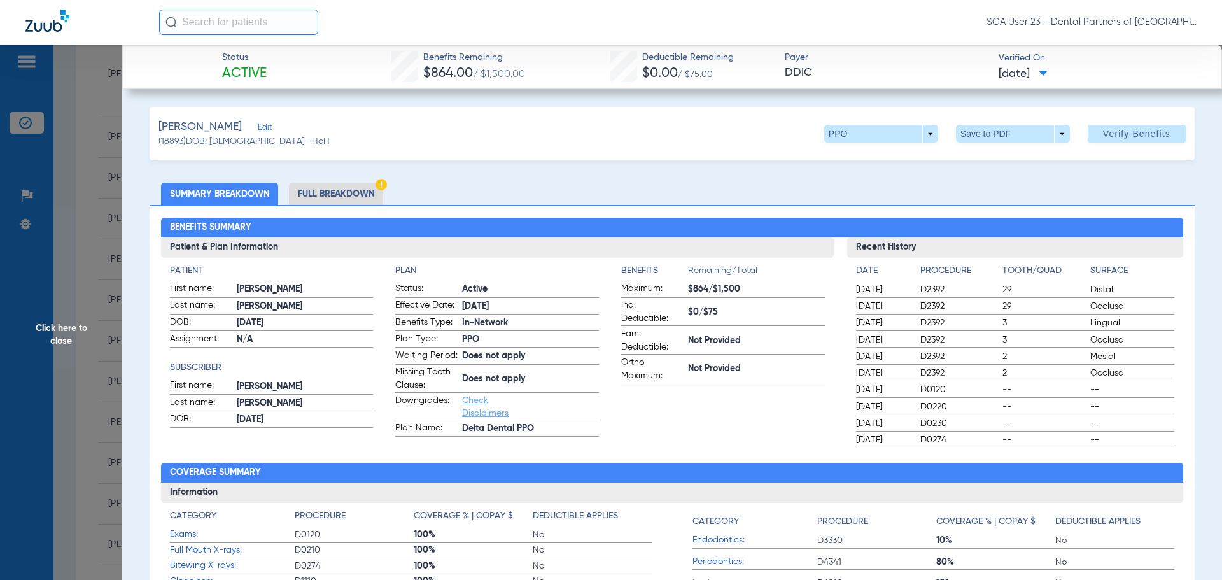
drag, startPoint x: 1013, startPoint y: 200, endPoint x: 770, endPoint y: 146, distance: 248.4
click at [1004, 200] on ul "Summary Breakdown Full Breakdown" at bounding box center [672, 194] width 1045 height 22
click at [67, 342] on span "Click here to close" at bounding box center [61, 335] width 122 height 580
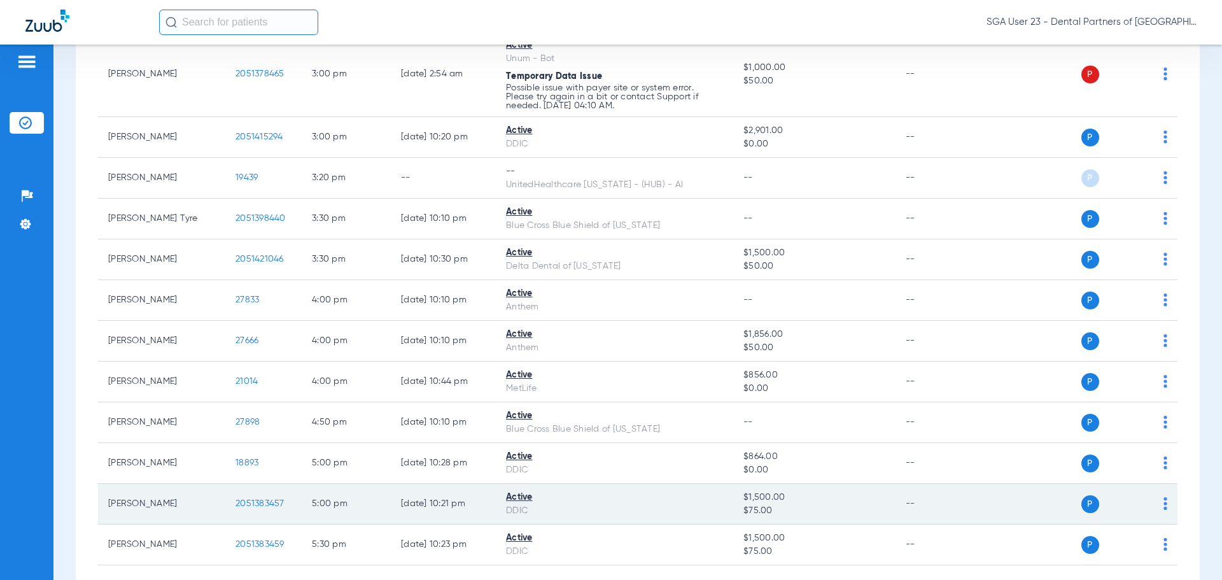
click at [269, 507] on span "2051383457" at bounding box center [260, 503] width 49 height 9
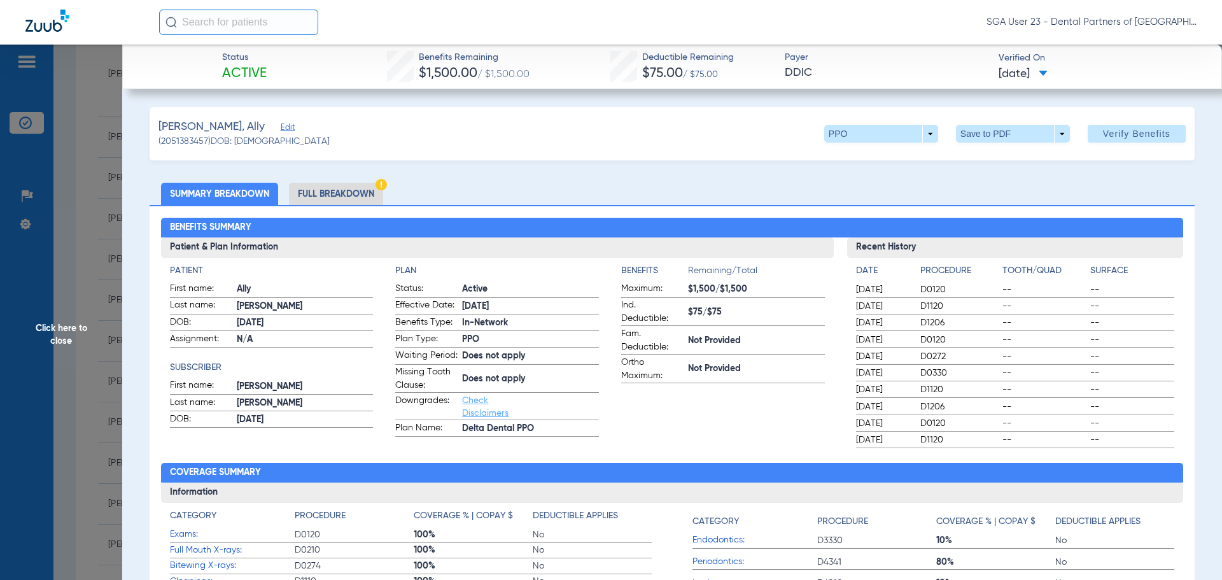
drag, startPoint x: 985, startPoint y: 369, endPoint x: 606, endPoint y: 304, distance: 384.9
click at [974, 368] on span "D0330" at bounding box center [959, 373] width 78 height 13
click at [85, 323] on span "Click here to close" at bounding box center [61, 335] width 122 height 580
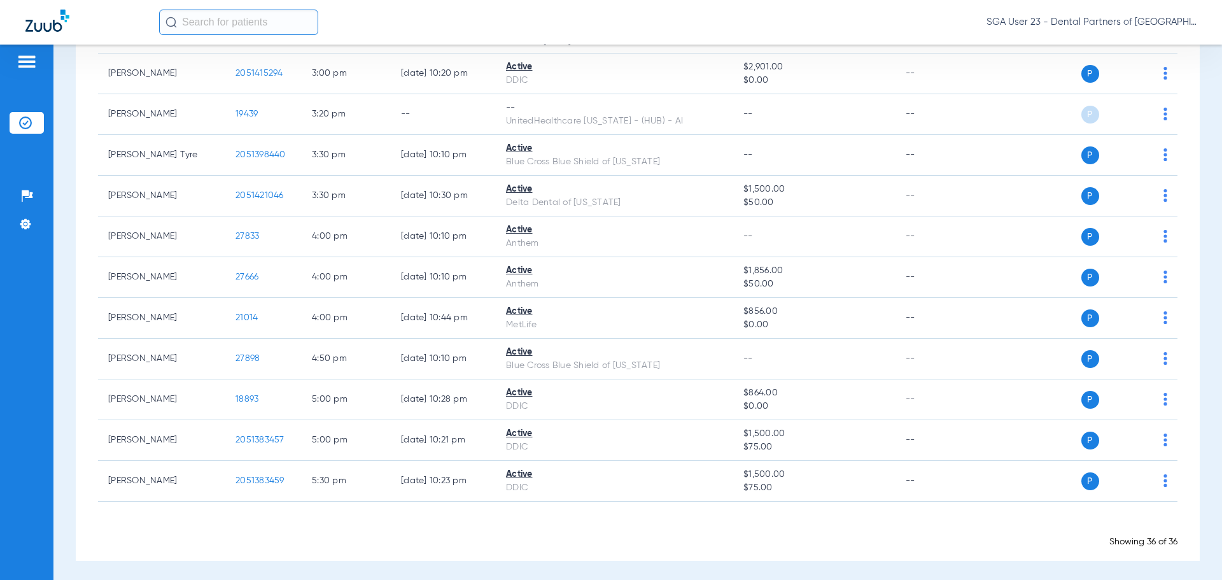
scroll to position [1340, 0]
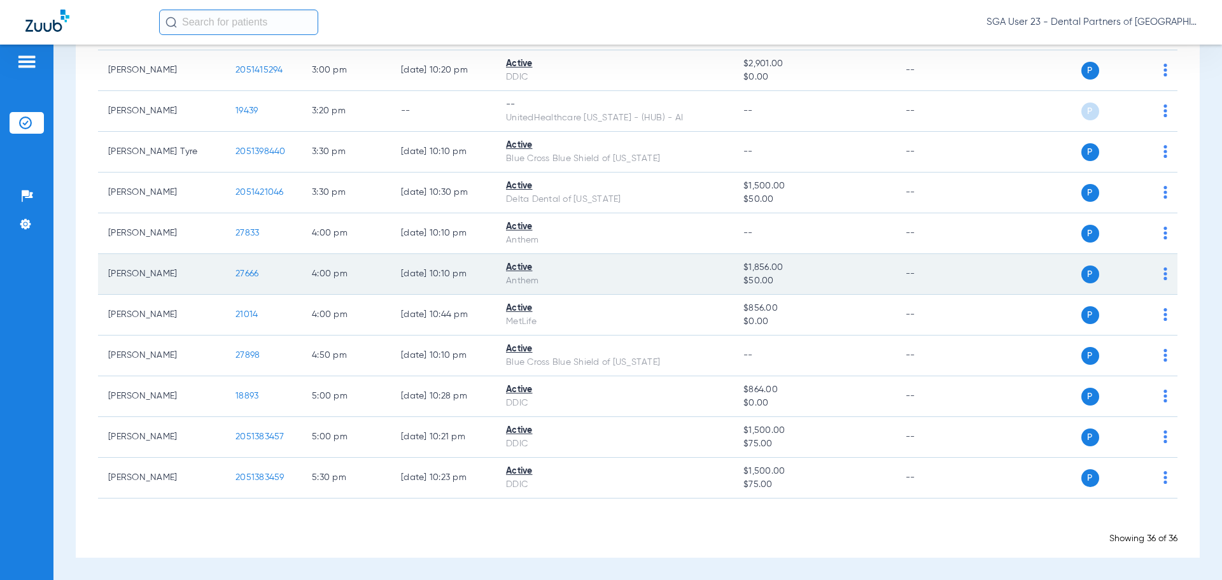
click at [973, 257] on td "--" at bounding box center [939, 274] width 86 height 41
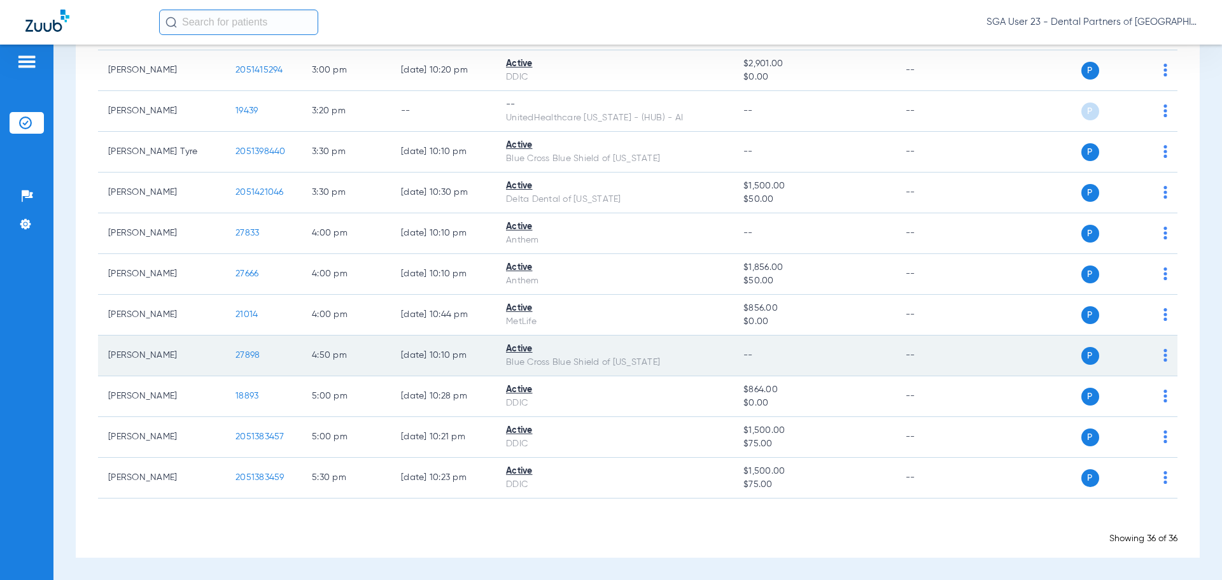
click at [255, 353] on span "27898" at bounding box center [248, 355] width 24 height 9
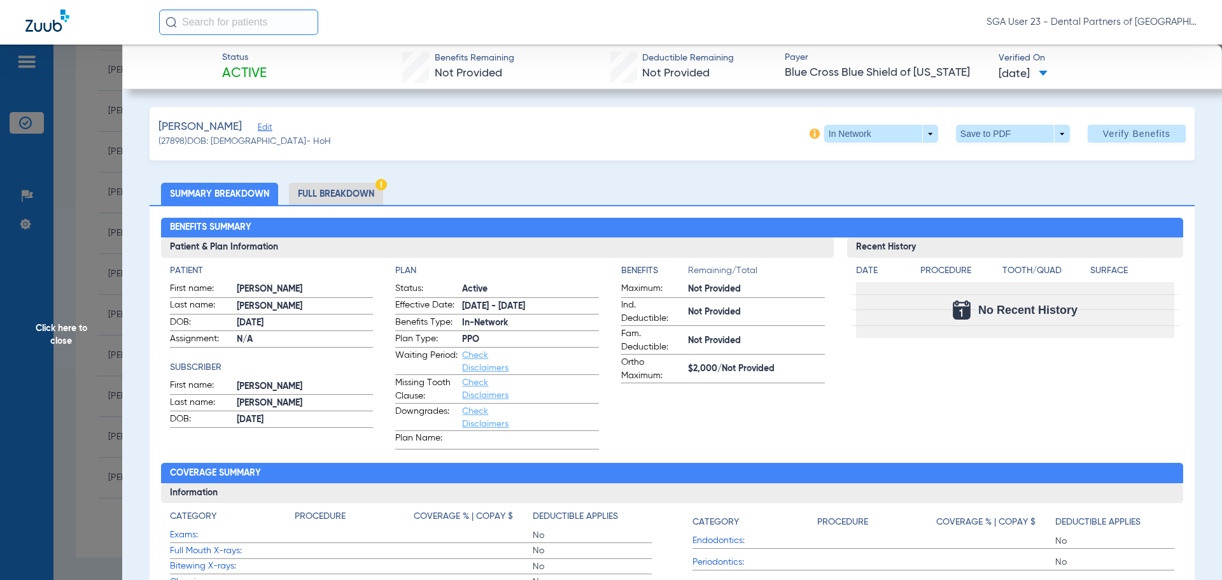
drag, startPoint x: 962, startPoint y: 185, endPoint x: 776, endPoint y: 172, distance: 186.9
click at [962, 185] on ul "Summary Breakdown Full Breakdown" at bounding box center [672, 194] width 1045 height 22
click at [43, 327] on span "Click here to close" at bounding box center [61, 335] width 122 height 580
